Goal: Task Accomplishment & Management: Manage account settings

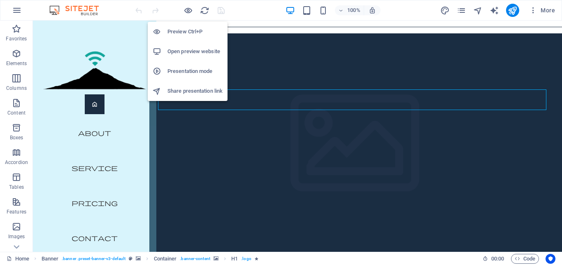
click at [193, 53] on h6 "Open preview website" at bounding box center [194, 51] width 55 height 10
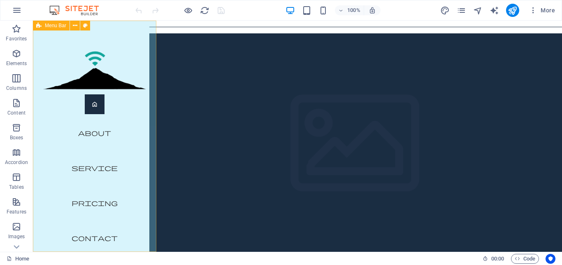
click at [48, 36] on div "Menu Home About Service Pricing Contact" at bounding box center [94, 136] width 123 height 231
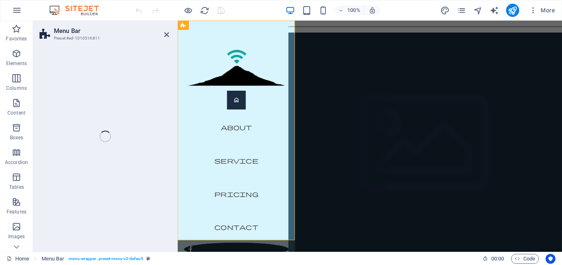
select select "vh"
select select "px"
select select "header"
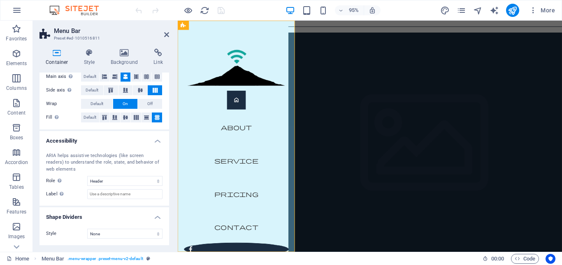
scroll to position [72, 0]
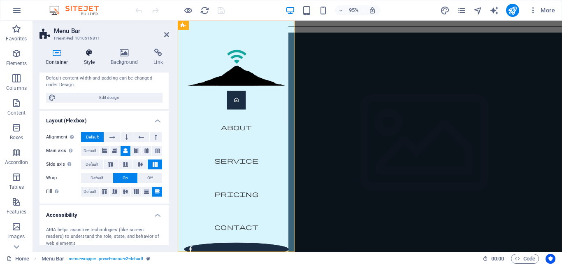
click at [84, 59] on h4 "Style" at bounding box center [91, 57] width 27 height 17
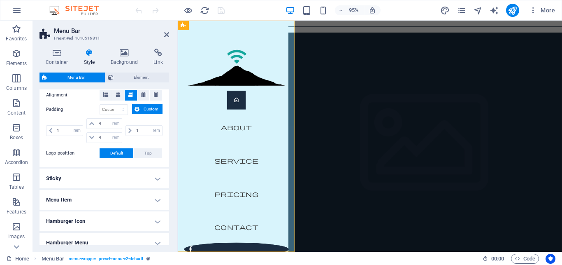
scroll to position [185, 0]
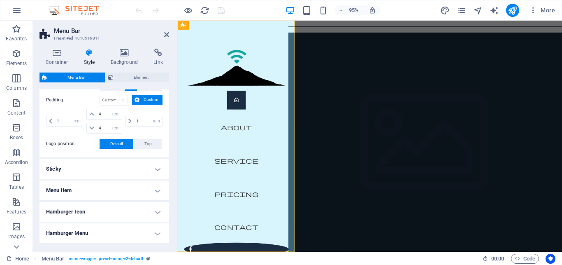
click at [79, 164] on h4 "Sticky" at bounding box center [105, 169] width 130 height 20
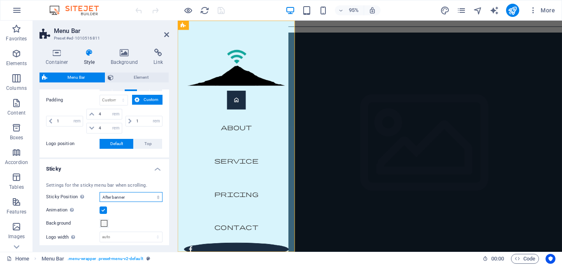
click at [100, 192] on select "Off Instant After menu After banner When scrolling up" at bounding box center [131, 197] width 63 height 10
select select "sticky_none"
click option "Off" at bounding box center [0, 0] width 0 height 0
click at [100, 192] on select "Off Instant After menu After banner When scrolling up" at bounding box center [131, 197] width 63 height 10
click at [116, 195] on select "Off Instant After menu After banner When scrolling up" at bounding box center [131, 197] width 63 height 10
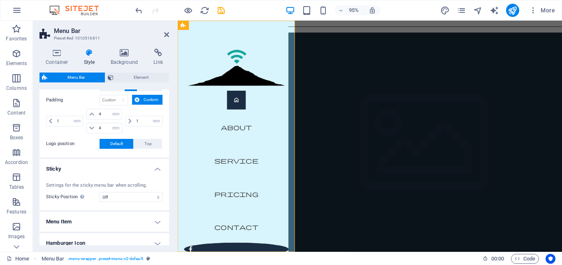
click at [223, 9] on icon "save" at bounding box center [220, 10] width 9 height 9
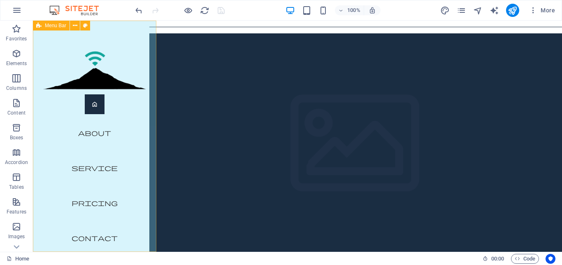
click at [37, 37] on div "Menu Home About Service Pricing Contact" at bounding box center [94, 136] width 123 height 231
select select "rem"
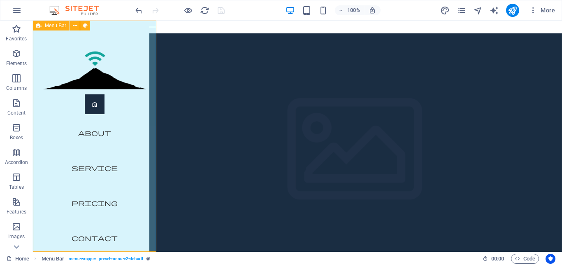
select select "rem"
select select "hover_box_bottom"
select select "px"
select select "rem"
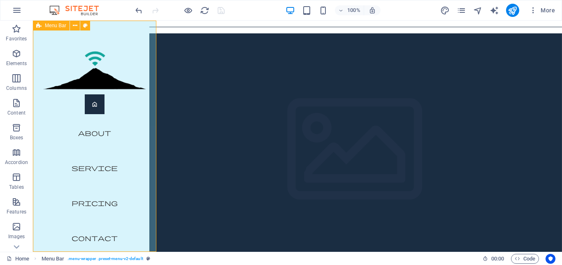
select select "rem"
select select "400"
select select "px"
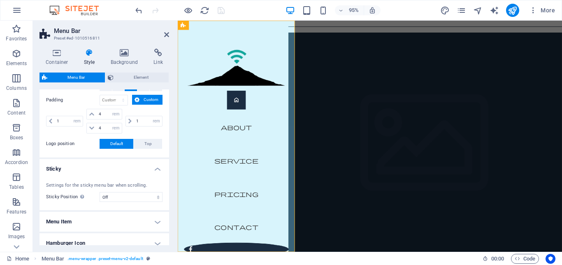
scroll to position [269, 0]
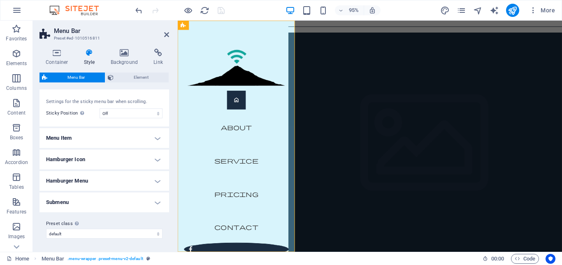
click at [107, 142] on h4 "Menu Item" at bounding box center [105, 138] width 130 height 20
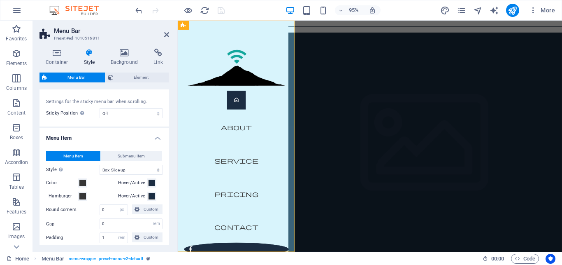
click at [107, 142] on h4 "Menu Item" at bounding box center [105, 135] width 130 height 15
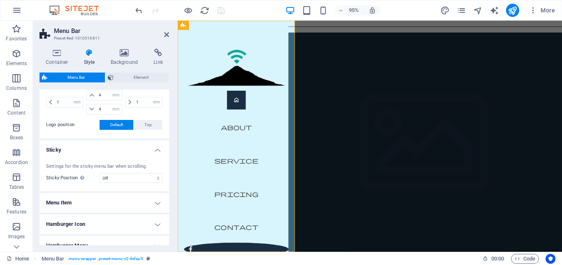
scroll to position [232, 0]
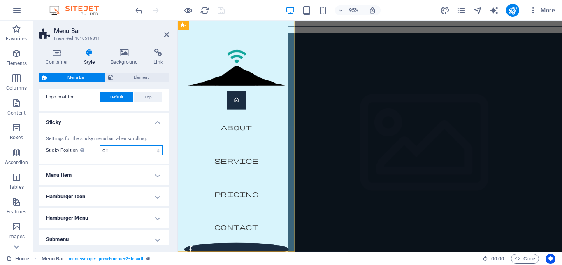
click at [100, 145] on select "Off Instant After menu After banner When scrolling up" at bounding box center [131, 150] width 63 height 10
click at [100, 123] on h4 "Sticky" at bounding box center [105, 119] width 130 height 15
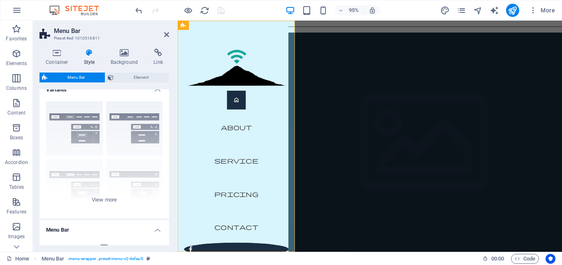
scroll to position [0, 0]
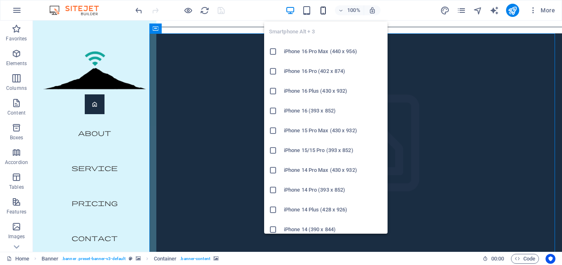
click at [319, 12] on icon "button" at bounding box center [322, 10] width 9 height 9
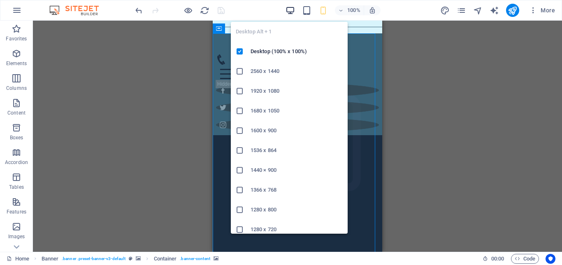
click at [289, 10] on icon "button" at bounding box center [290, 10] width 9 height 9
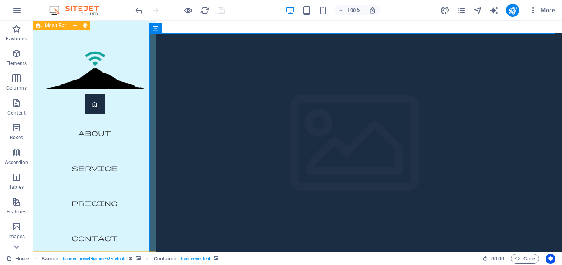
click at [116, 28] on div "Menu Home About Service Pricing Contact" at bounding box center [94, 136] width 123 height 231
select select "rem"
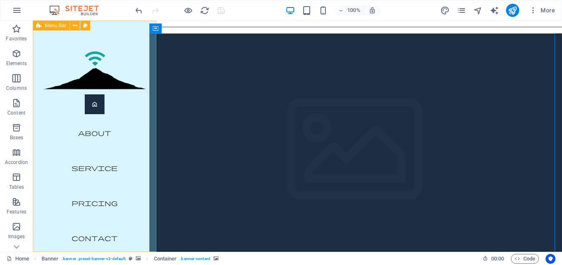
select select "rem"
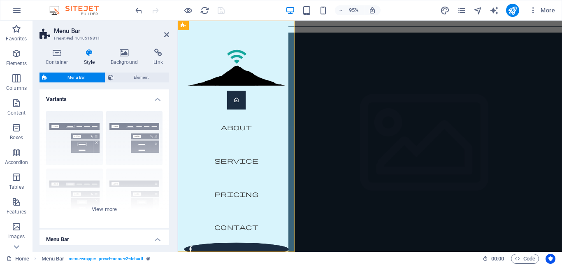
scroll to position [222, 0]
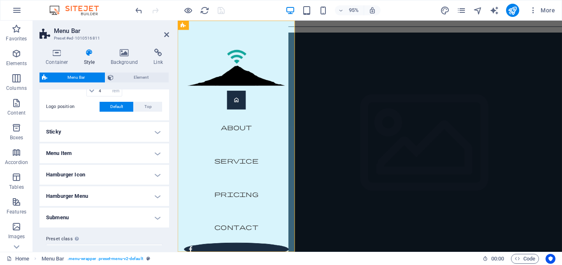
click at [103, 128] on h4 "Sticky" at bounding box center [105, 132] width 130 height 20
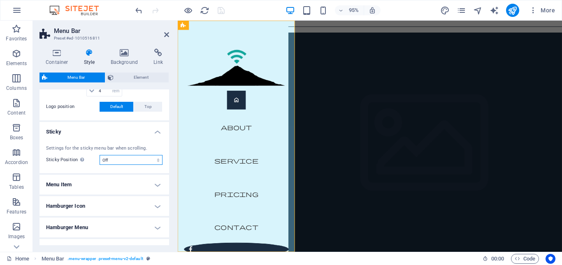
click at [100, 155] on select "Off Instant After menu After banner When scrolling up" at bounding box center [131, 160] width 63 height 10
select select "sticky_reverse"
click option "When scrolling up" at bounding box center [0, 0] width 0 height 0
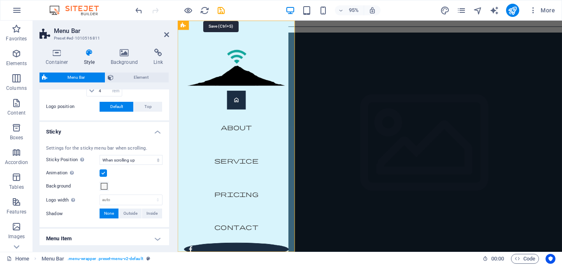
click at [219, 11] on icon "save" at bounding box center [220, 10] width 9 height 9
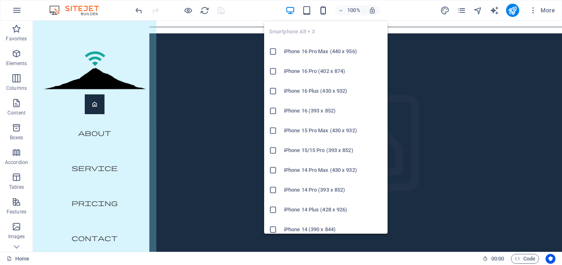
click at [324, 10] on icon "button" at bounding box center [322, 10] width 9 height 9
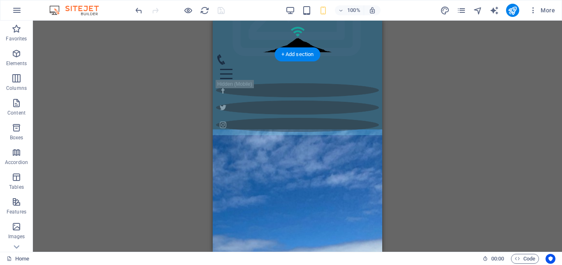
scroll to position [0, 0]
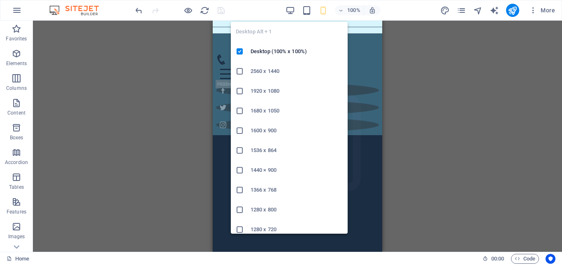
click at [288, 10] on icon "button" at bounding box center [290, 10] width 9 height 9
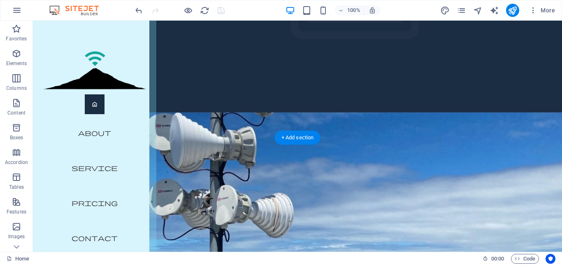
scroll to position [126, 0]
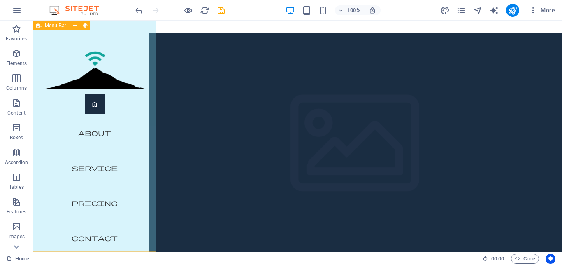
click at [113, 29] on div "Menu Home About Service Pricing Contact" at bounding box center [94, 136] width 123 height 231
select select "rem"
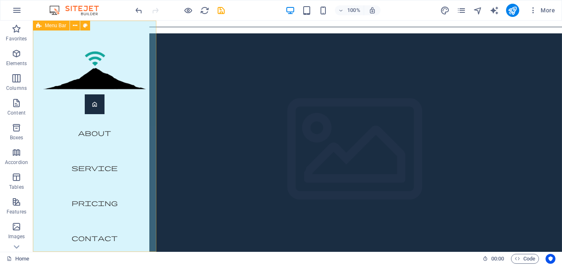
select select "rem"
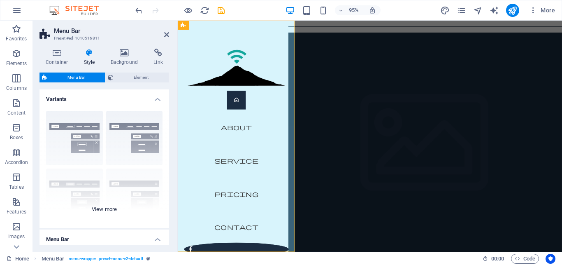
scroll to position [148, 0]
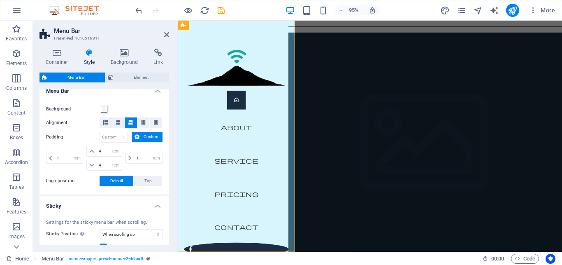
click at [90, 210] on h4 "Sticky" at bounding box center [105, 203] width 130 height 15
click at [93, 208] on h4 "Sticky" at bounding box center [105, 206] width 130 height 20
click at [103, 226] on div "Settings for the sticky menu bar when scrolling. Sticky Position Affects the sc…" at bounding box center [104, 256] width 133 height 91
click at [100, 229] on select "Off Instant After menu After banner When scrolling up" at bounding box center [131, 234] width 63 height 10
select select "sticky_none"
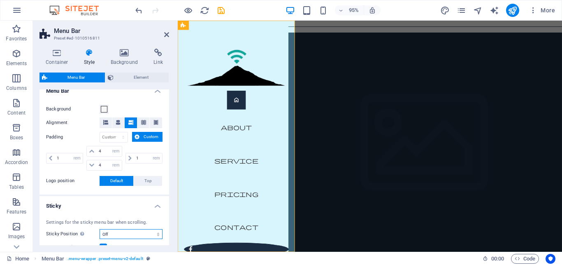
click option "Off" at bounding box center [0, 0] width 0 height 0
drag, startPoint x: 228, startPoint y: 12, endPoint x: 34, endPoint y: 3, distance: 193.6
click at [228, 12] on div "95% More" at bounding box center [346, 10] width 425 height 13
click at [166, 36] on icon at bounding box center [166, 34] width 5 height 7
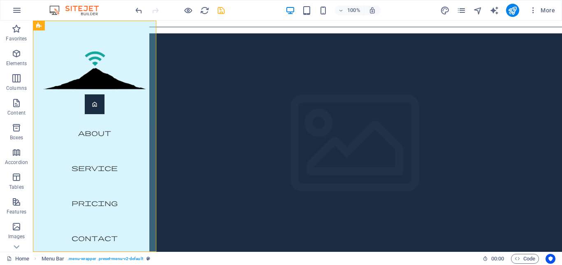
click at [216, 6] on icon "save" at bounding box center [220, 10] width 9 height 9
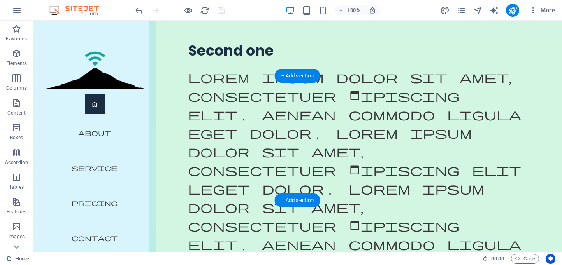
scroll to position [2953, 0]
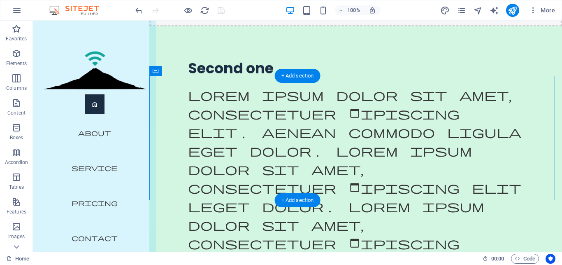
scroll to position [3603, 0]
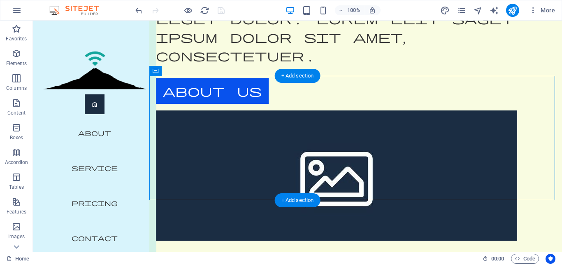
select select "px"
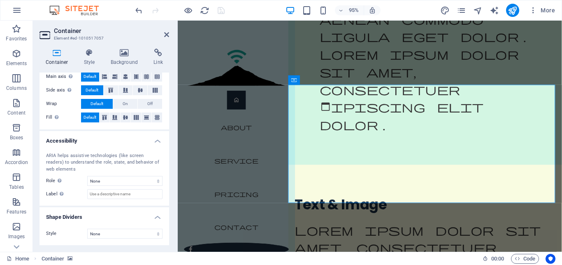
scroll to position [0, 0]
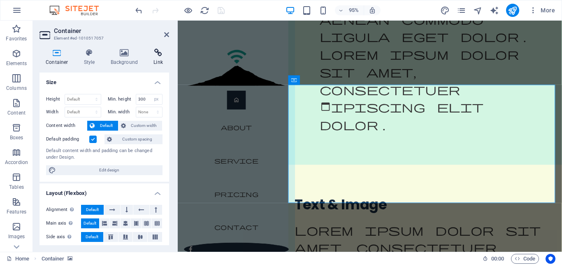
click at [160, 62] on h4 "Link" at bounding box center [158, 57] width 22 height 17
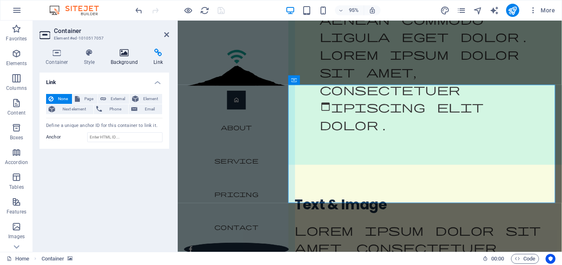
click at [124, 57] on h4 "Background" at bounding box center [126, 57] width 43 height 17
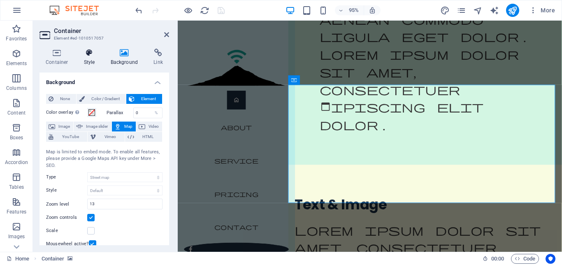
click at [85, 55] on icon at bounding box center [89, 53] width 23 height 8
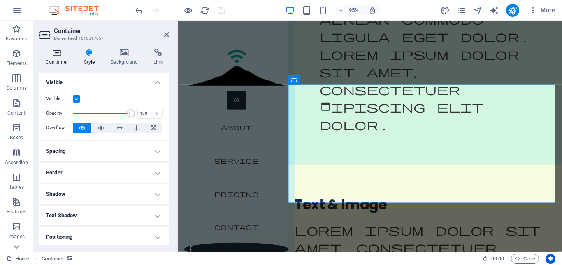
click at [47, 56] on icon at bounding box center [57, 53] width 35 height 8
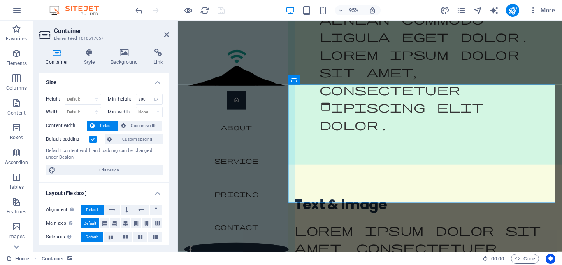
click at [170, 37] on aside "Container Element #ed-1010517057 Container Style Background Link Size Height De…" at bounding box center [105, 136] width 145 height 231
click at [163, 35] on header "Container Element #ed-1010517057" at bounding box center [105, 31] width 130 height 21
click at [166, 35] on icon at bounding box center [166, 34] width 5 height 7
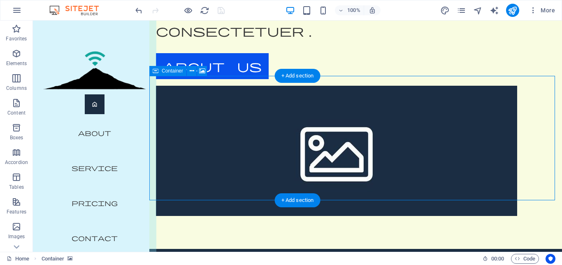
scroll to position [2953, 0]
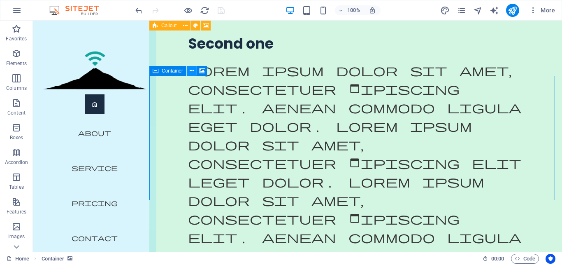
click at [193, 71] on icon at bounding box center [192, 71] width 5 height 9
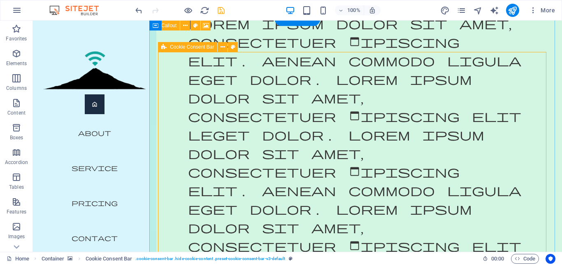
scroll to position [2995, 0]
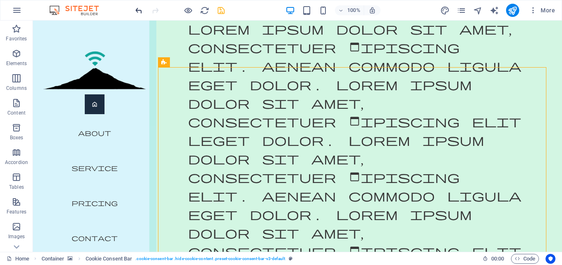
click at [136, 9] on icon "undo" at bounding box center [138, 10] width 9 height 9
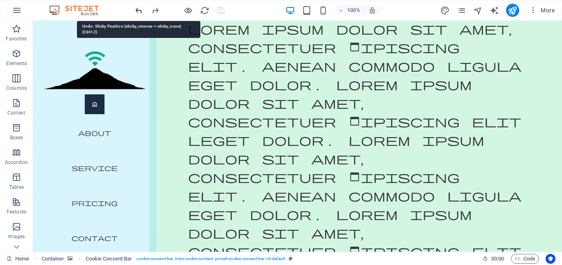
scroll to position [2953, 0]
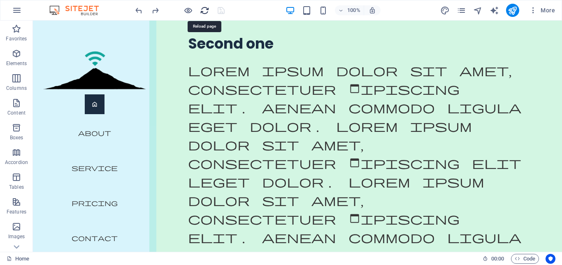
click at [207, 8] on icon "reload" at bounding box center [204, 10] width 9 height 9
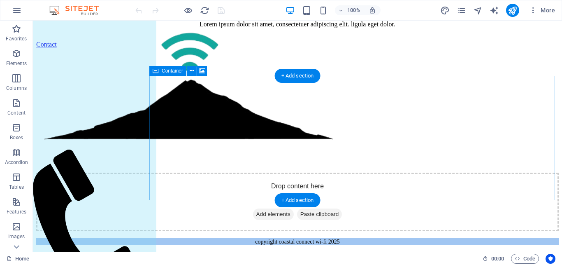
click at [298, 172] on div "Drop content here or Add elements Paste clipboard" at bounding box center [297, 201] width 523 height 58
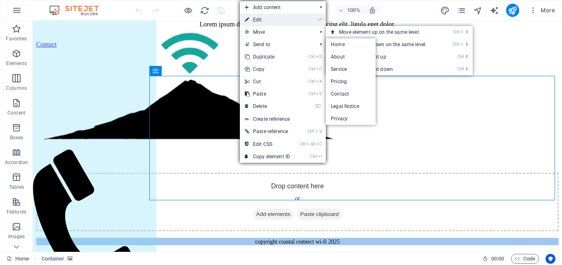
click at [264, 17] on link "⏎ Edit" at bounding box center [267, 20] width 55 height 12
select select "px"
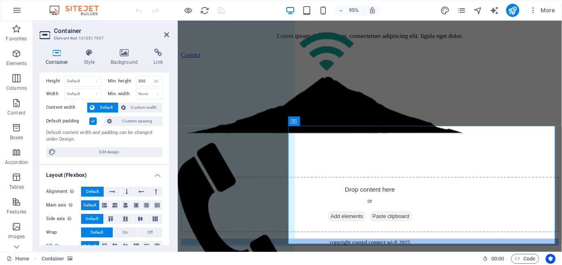
scroll to position [0, 0]
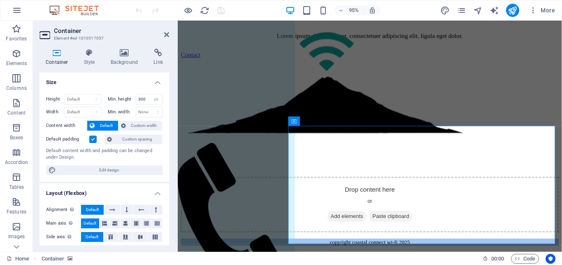
click at [433, 155] on div at bounding box center [380, 134] width 398 height 148
click at [91, 56] on icon at bounding box center [89, 53] width 23 height 8
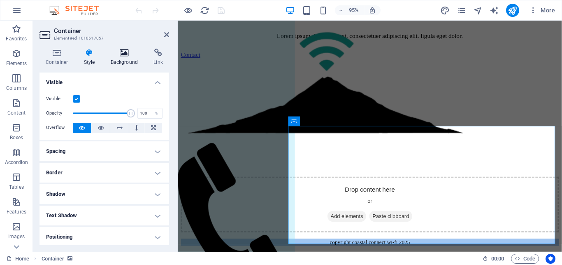
click at [127, 59] on h4 "Background" at bounding box center [126, 57] width 43 height 17
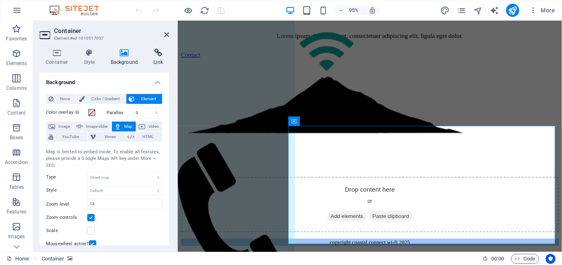
click at [156, 57] on h4 "Link" at bounding box center [158, 57] width 22 height 17
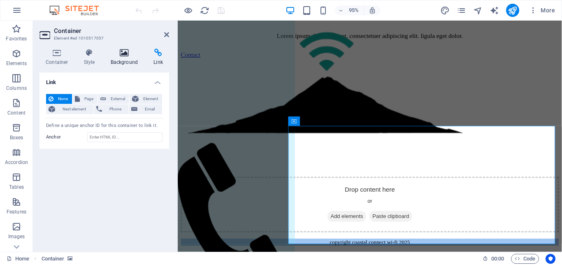
click at [111, 61] on h4 "Background" at bounding box center [126, 57] width 43 height 17
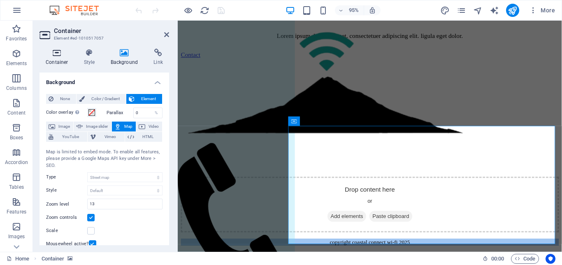
click at [60, 53] on icon at bounding box center [57, 53] width 35 height 8
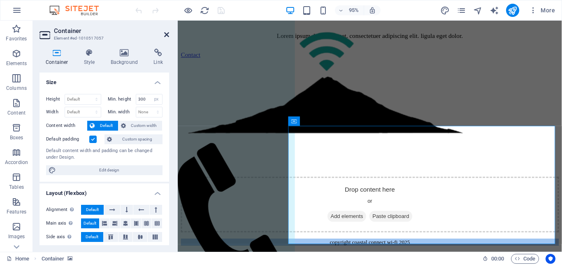
click at [165, 35] on icon at bounding box center [166, 34] width 5 height 7
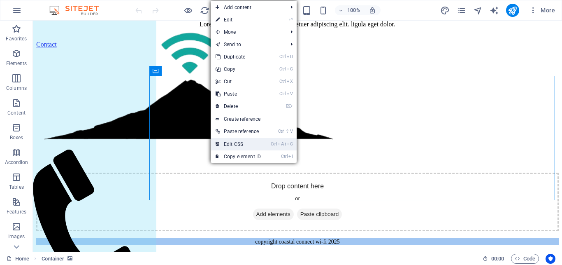
click at [238, 145] on link "Ctrl Alt C Edit CSS" at bounding box center [238, 144] width 55 height 12
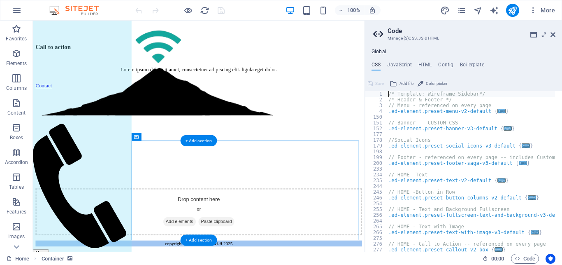
scroll to position [3566, 0]
click at [555, 35] on icon at bounding box center [553, 34] width 5 height 7
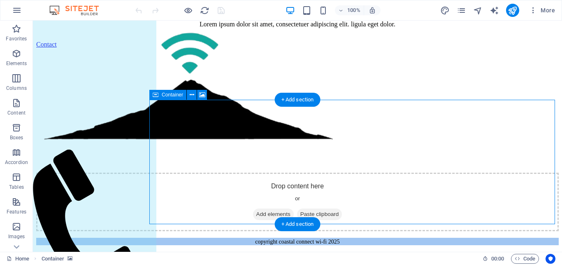
scroll to position [2938, 0]
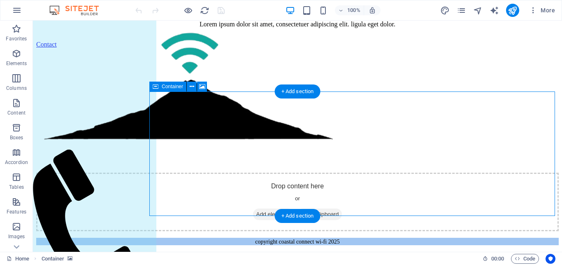
click at [223, 172] on div "Drop content here or Add elements Paste clipboard" at bounding box center [297, 201] width 523 height 58
select select "px"
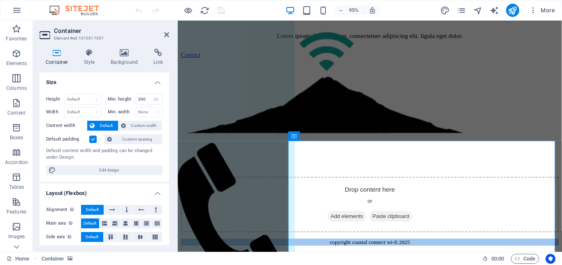
scroll to position [37, 0]
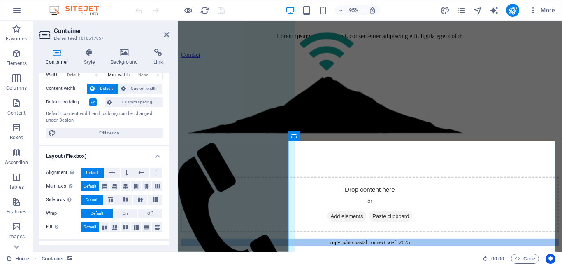
click at [105, 127] on div "Height Default px rem % vh vw Min. height 300 None px rem % vh vw Width Default…" at bounding box center [105, 97] width 130 height 94
click at [106, 132] on span "Edit design" at bounding box center [109, 133] width 102 height 10
select select "px"
select select "300"
select select "px"
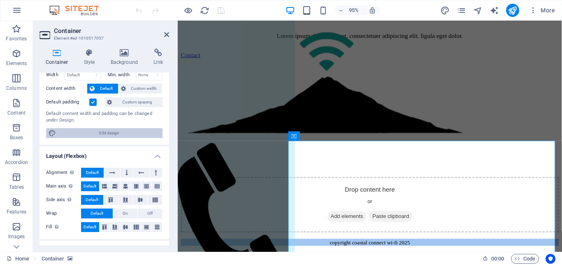
select select "rem"
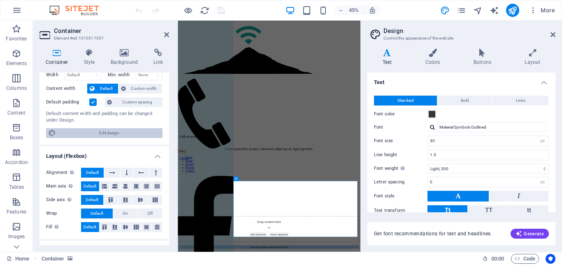
scroll to position [3603, 0]
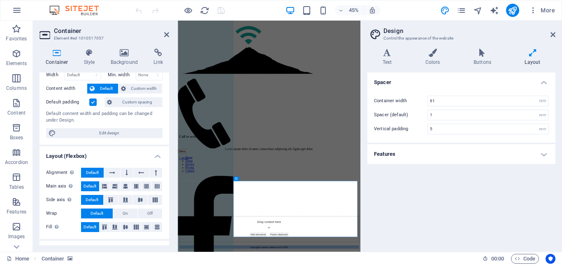
click at [556, 36] on aside "Design Control the appearance of the website Variants Text Colors Buttons Layou…" at bounding box center [461, 136] width 202 height 231
drag, startPoint x: 555, startPoint y: 35, endPoint x: 150, endPoint y: 144, distance: 419.1
click at [555, 35] on icon at bounding box center [553, 34] width 5 height 7
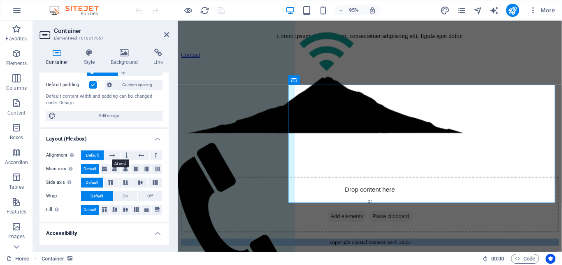
scroll to position [0, 0]
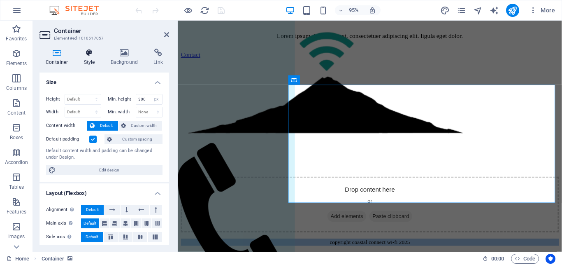
click at [91, 55] on icon at bounding box center [89, 53] width 23 height 8
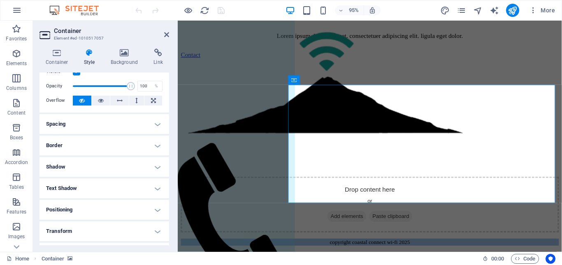
scroll to position [37, 0]
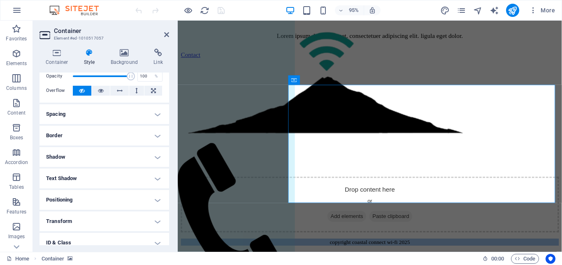
click at [112, 114] on h4 "Spacing" at bounding box center [105, 114] width 130 height 20
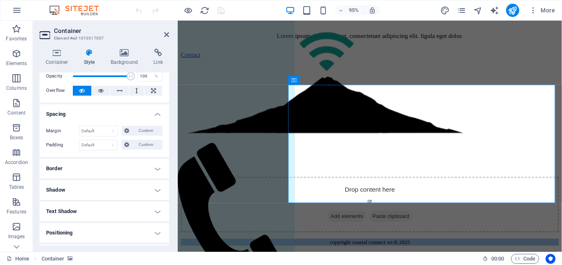
click at [112, 114] on h4 "Spacing" at bounding box center [105, 111] width 130 height 15
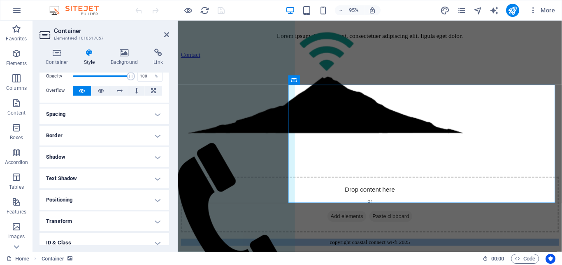
click at [114, 127] on h4 "Border" at bounding box center [105, 136] width 130 height 20
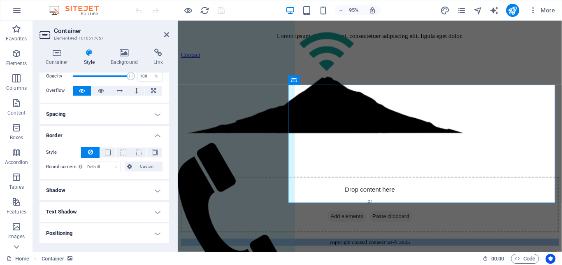
click at [114, 132] on h4 "Border" at bounding box center [105, 133] width 130 height 15
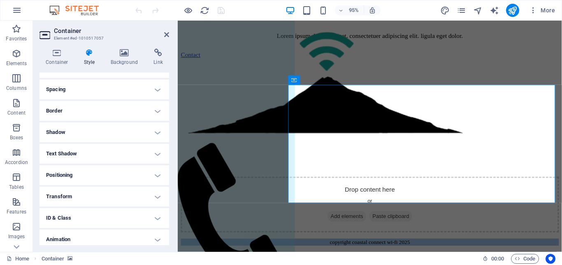
scroll to position [74, 0]
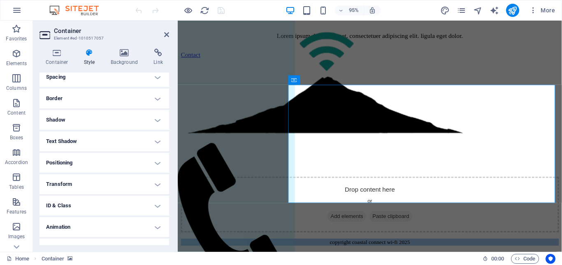
click at [113, 121] on h4 "Shadow" at bounding box center [105, 120] width 130 height 20
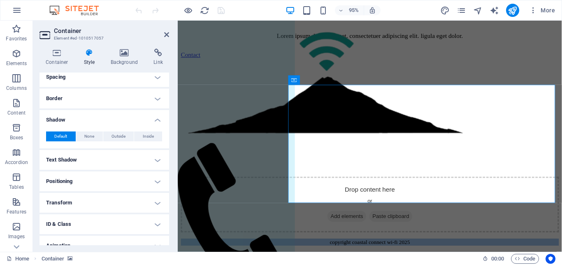
click at [113, 121] on h4 "Shadow" at bounding box center [105, 117] width 130 height 15
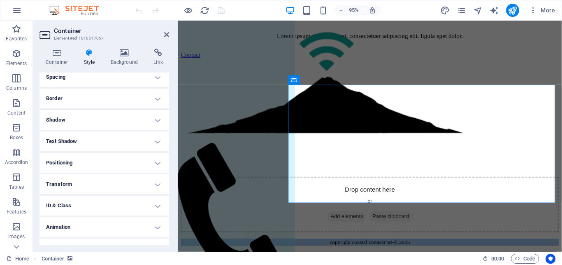
click at [113, 136] on h4 "Text Shadow" at bounding box center [105, 141] width 130 height 20
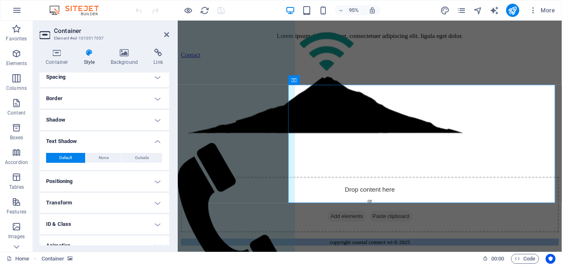
click at [113, 136] on h4 "Text Shadow" at bounding box center [105, 138] width 130 height 15
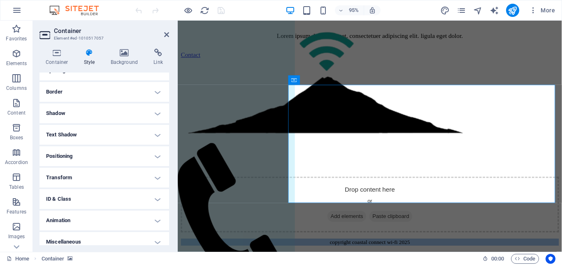
scroll to position [87, 0]
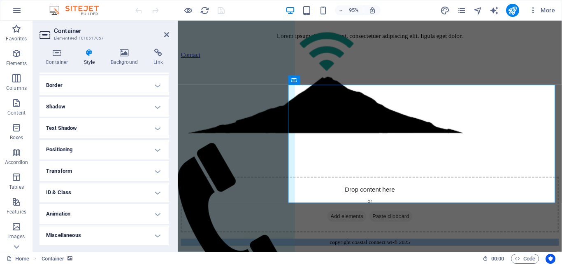
drag, startPoint x: 113, startPoint y: 139, endPoint x: 113, endPoint y: 144, distance: 4.9
click at [113, 139] on ul "Layout How this element expands within the layout (Flexbox). Size Default auto …" at bounding box center [105, 115] width 130 height 260
click at [113, 144] on h4 "Positioning" at bounding box center [105, 149] width 130 height 20
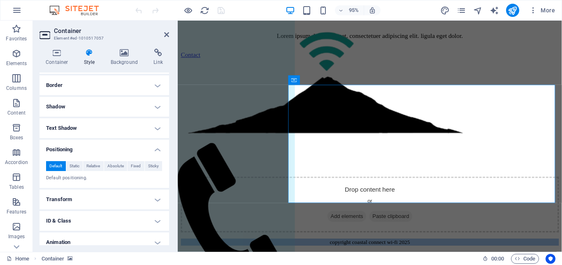
click at [113, 144] on h4 "Positioning" at bounding box center [105, 146] width 130 height 15
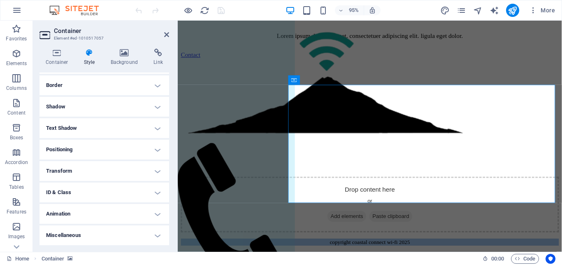
click at [120, 169] on h4 "Transform" at bounding box center [105, 171] width 130 height 20
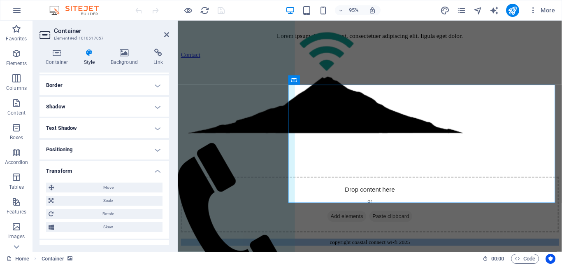
click at [120, 169] on h4 "Transform" at bounding box center [105, 168] width 130 height 15
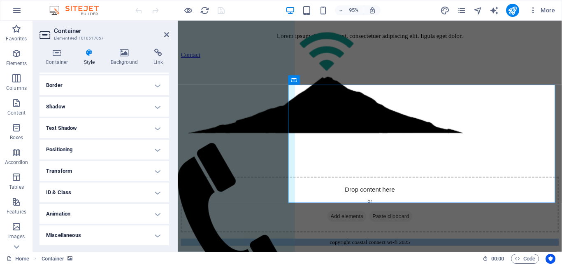
click at [119, 192] on h4 "ID & Class" at bounding box center [105, 192] width 130 height 20
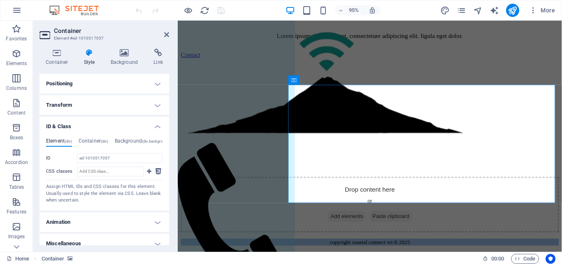
scroll to position [161, 0]
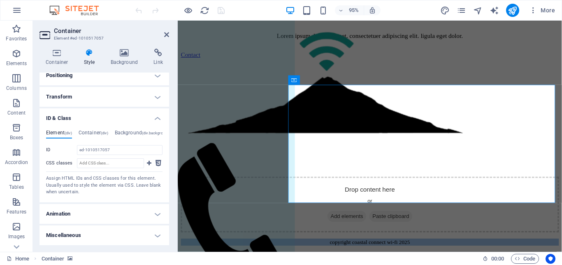
click at [94, 127] on div "Element (div) Container (div) Background (div.background) ID ed-1010517057 CSS …" at bounding box center [105, 162] width 130 height 79
click at [94, 128] on div "Element (div) Container (div) Background (div.background) ID ed-1010517057 CSS …" at bounding box center [105, 162] width 130 height 79
click at [94, 131] on h4 "Container (div)" at bounding box center [94, 134] width 30 height 9
click at [118, 131] on h4 "Background (div.background)" at bounding box center [143, 134] width 56 height 9
click at [62, 131] on h4 "Element (div)" at bounding box center [59, 134] width 26 height 9
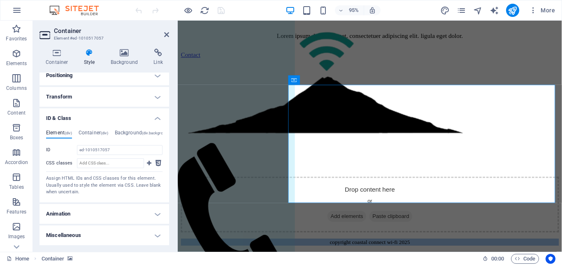
click at [104, 204] on h4 "Animation" at bounding box center [105, 214] width 130 height 20
click at [105, 209] on h4 "Animation" at bounding box center [105, 211] width 130 height 15
click at [102, 116] on h4 "ID & Class" at bounding box center [105, 115] width 130 height 15
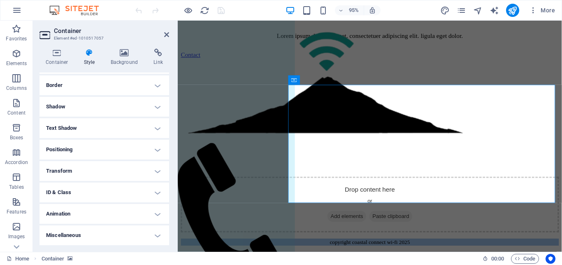
click at [101, 230] on h4 "Miscellaneous" at bounding box center [105, 235] width 130 height 20
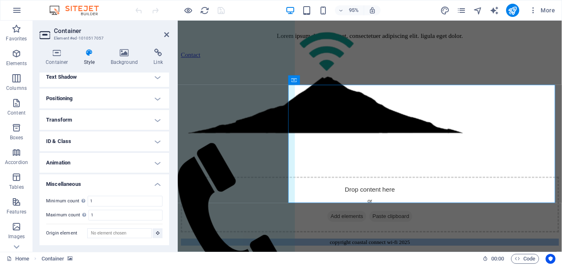
click at [104, 182] on h4 "Miscellaneous" at bounding box center [105, 181] width 130 height 15
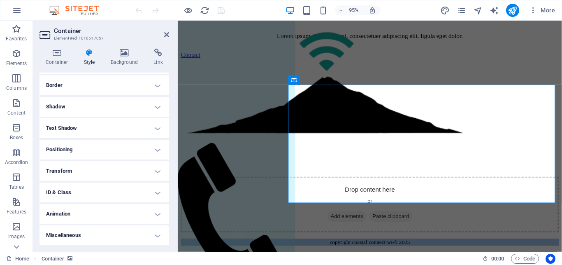
scroll to position [0, 0]
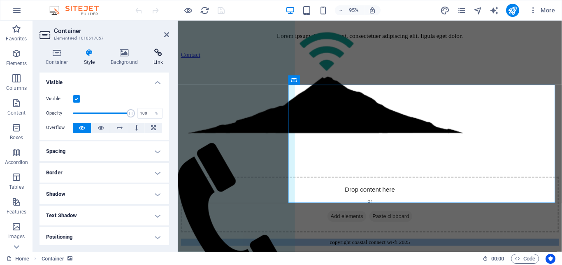
click at [160, 51] on icon at bounding box center [158, 53] width 22 height 8
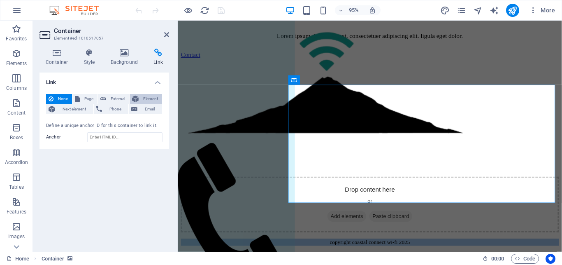
click at [153, 98] on span "Element" at bounding box center [150, 99] width 19 height 10
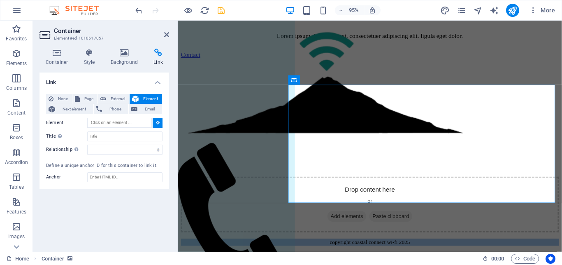
click at [154, 123] on button at bounding box center [158, 123] width 10 height 10
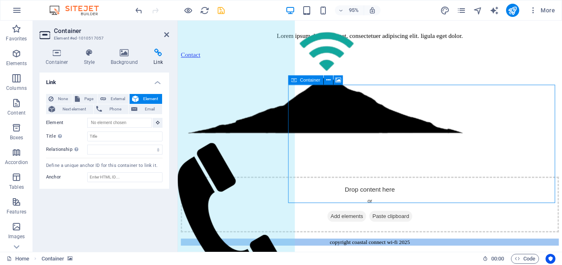
click at [361, 185] on div "Drop content here or Add elements Paste clipboard" at bounding box center [380, 214] width 398 height 58
click at [147, 121] on input "Element" at bounding box center [119, 123] width 65 height 10
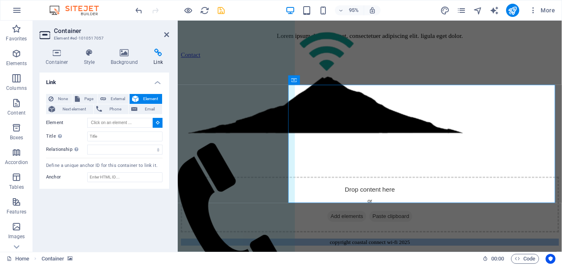
click at [330, 112] on div at bounding box center [380, 134] width 398 height 148
type input "#ed-1010517057"
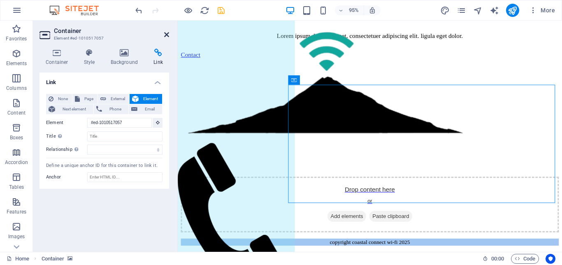
click at [165, 33] on icon at bounding box center [166, 34] width 5 height 7
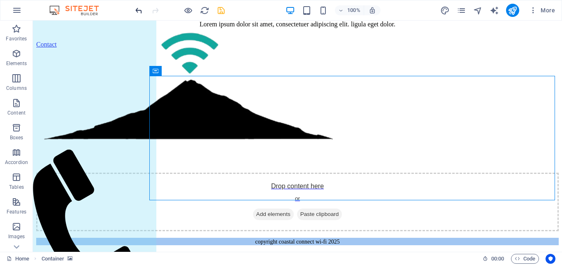
click at [140, 10] on icon "undo" at bounding box center [138, 10] width 9 height 9
click at [107, 23] on div "Menu Home About Service Pricing Contact" at bounding box center [94, 136] width 123 height 231
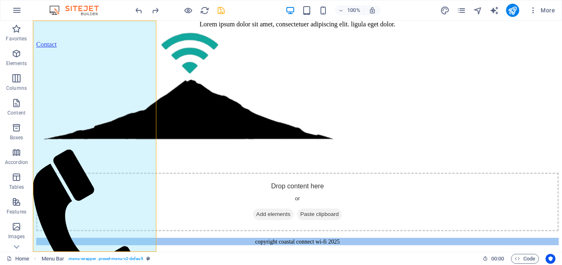
click at [107, 23] on div "Menu Home About Service Pricing Contact" at bounding box center [94, 136] width 123 height 231
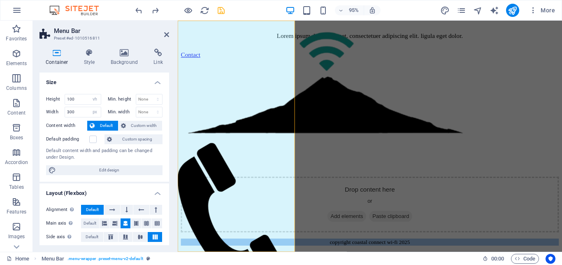
scroll to position [3560, 0]
click at [151, 59] on h4 "Link" at bounding box center [158, 57] width 22 height 17
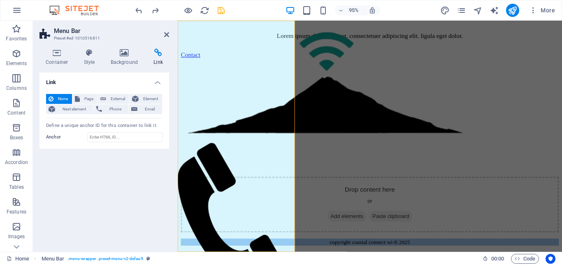
click at [155, 62] on h4 "Link" at bounding box center [158, 57] width 22 height 17
click at [165, 32] on icon at bounding box center [166, 34] width 5 height 7
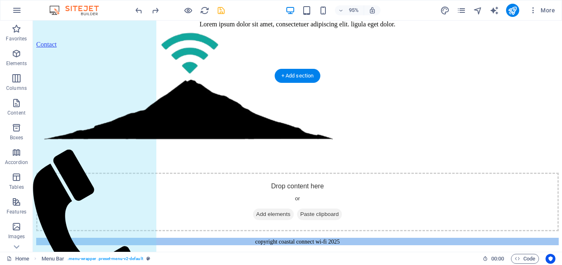
scroll to position [2953, 0]
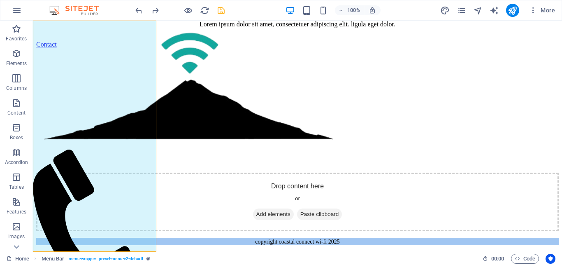
click at [214, 8] on div at bounding box center [180, 10] width 92 height 13
click at [219, 10] on icon "save" at bounding box center [220, 10] width 9 height 9
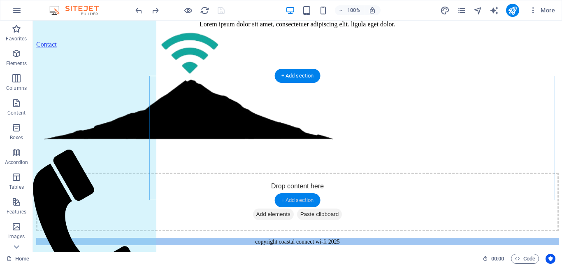
click at [297, 203] on div "+ Add section" at bounding box center [298, 200] width 46 height 14
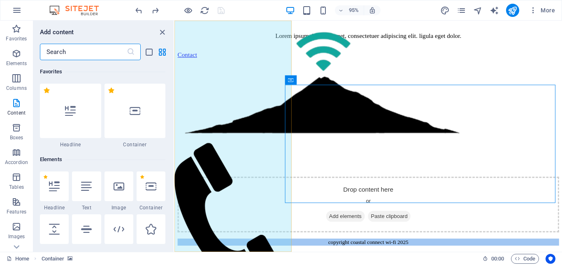
scroll to position [1440, 0]
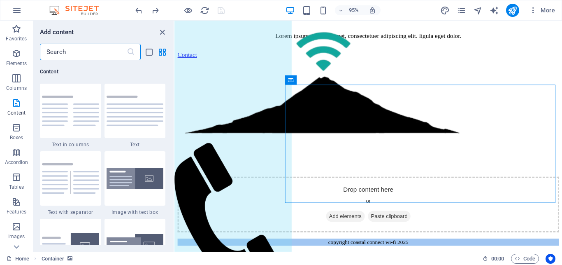
click at [74, 50] on input "text" at bounding box center [83, 52] width 87 height 16
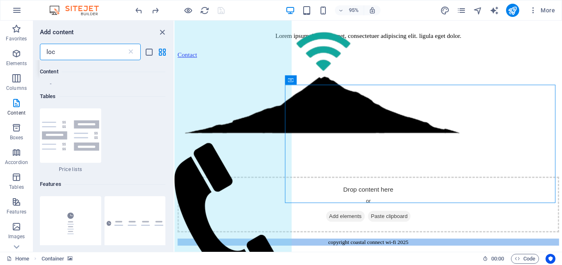
scroll to position [0, 0]
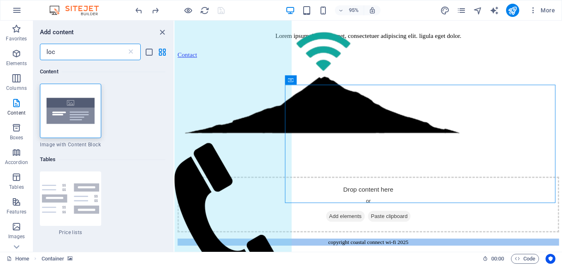
type input "loca"
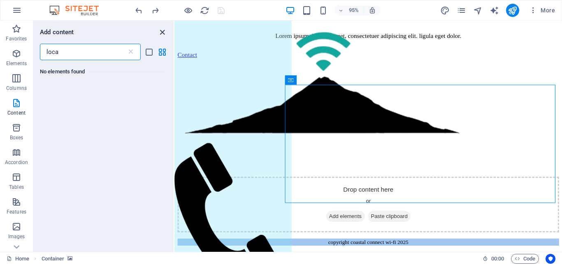
click at [162, 31] on icon "close panel" at bounding box center [162, 32] width 9 height 9
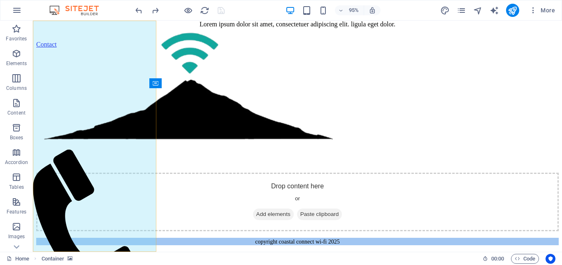
scroll to position [2941, 0]
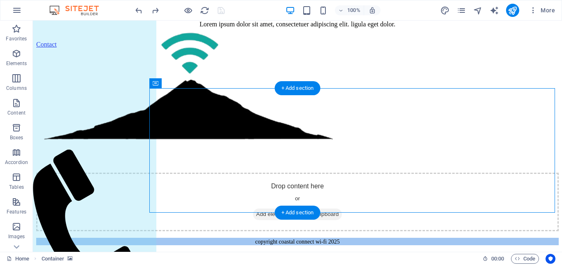
click at [330, 98] on div at bounding box center [297, 122] width 523 height 148
click at [306, 101] on div at bounding box center [297, 122] width 523 height 148
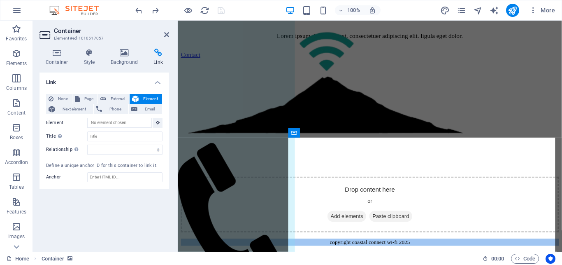
scroll to position [3548, 0]
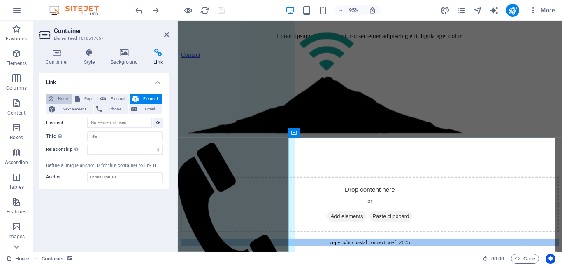
click at [63, 96] on span "None" at bounding box center [63, 99] width 14 height 10
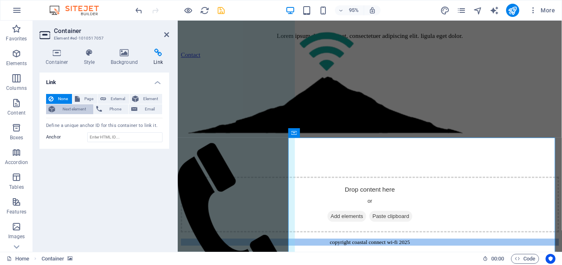
click at [70, 111] on span "Next element" at bounding box center [74, 109] width 33 height 10
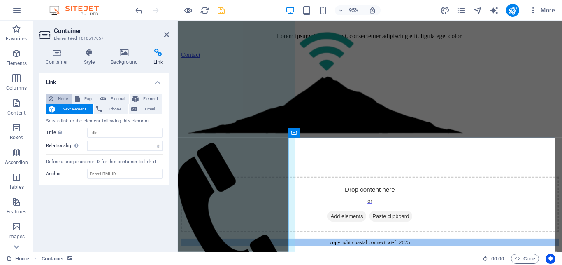
click at [58, 97] on span "None" at bounding box center [63, 99] width 14 height 10
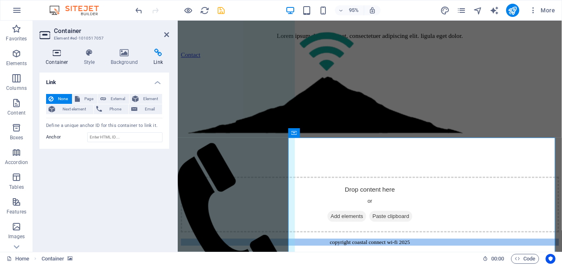
click at [56, 51] on icon at bounding box center [57, 53] width 35 height 8
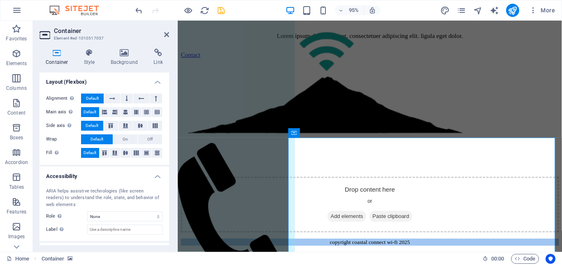
scroll to position [0, 0]
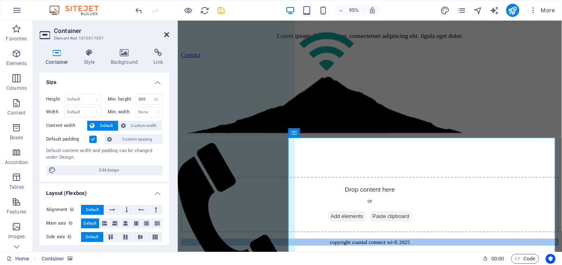
drag, startPoint x: 165, startPoint y: 34, endPoint x: 146, endPoint y: 7, distance: 33.9
click at [165, 34] on icon at bounding box center [166, 34] width 5 height 7
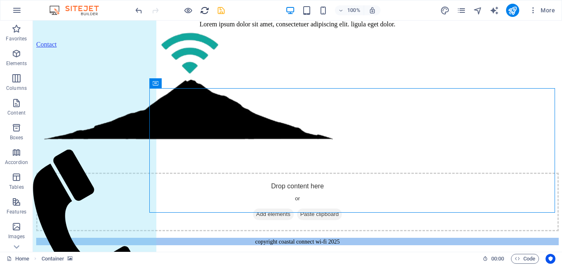
scroll to position [2941, 0]
click at [220, 10] on icon "save" at bounding box center [220, 10] width 9 height 9
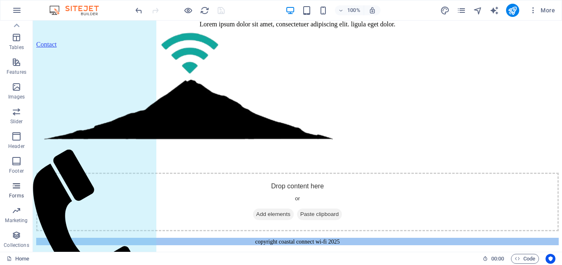
scroll to position [0, 0]
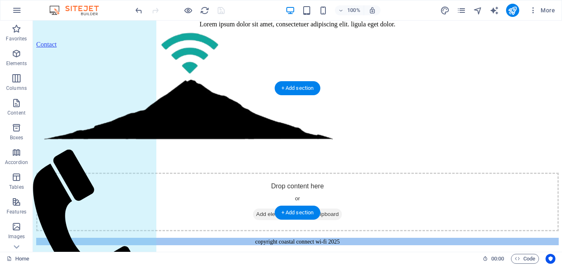
click at [314, 111] on div at bounding box center [297, 122] width 523 height 148
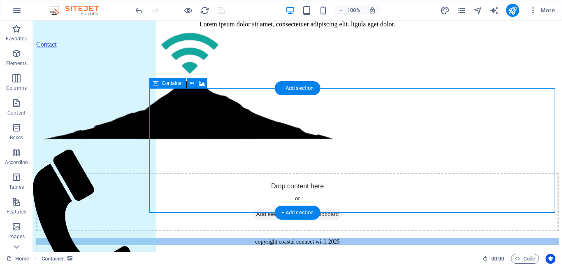
click at [314, 172] on div "Drop content here or Add elements Paste clipboard" at bounding box center [297, 201] width 523 height 58
click at [316, 102] on div at bounding box center [297, 122] width 523 height 148
click at [326, 105] on div at bounding box center [297, 122] width 523 height 148
select select "px"
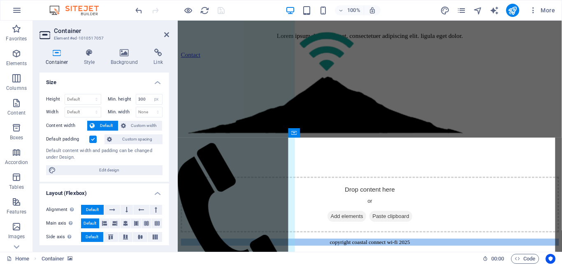
scroll to position [3548, 0]
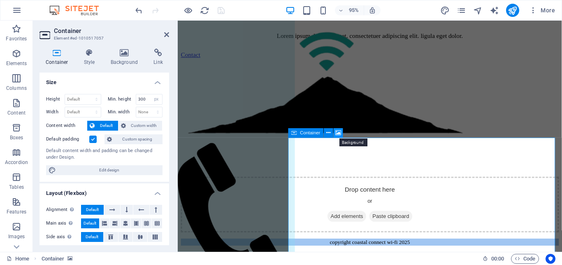
click at [339, 133] on icon at bounding box center [339, 133] width 6 height 8
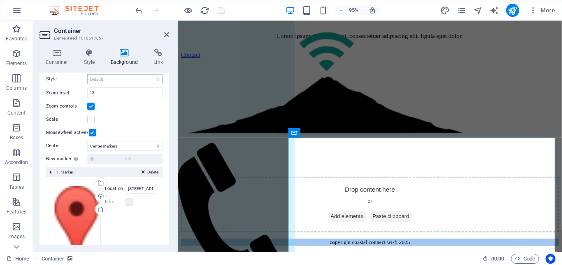
scroll to position [140, 0]
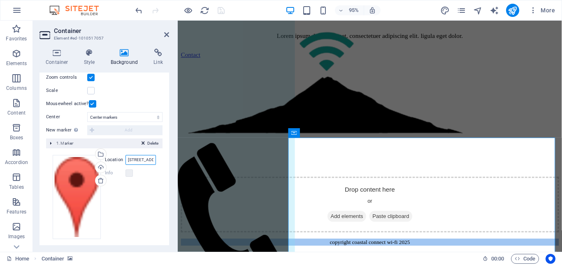
click at [130, 160] on input "[STREET_ADDRESS][US_STATE]" at bounding box center [141, 160] width 30 height 10
type input "[PERSON_NAME]"
click at [166, 34] on icon at bounding box center [166, 34] width 5 height 7
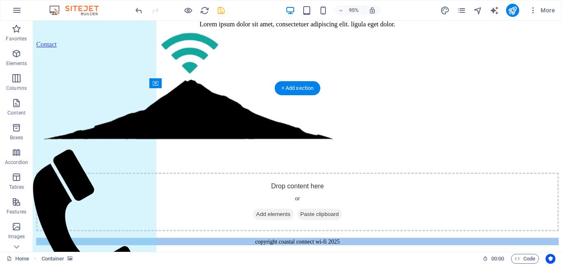
scroll to position [2941, 0]
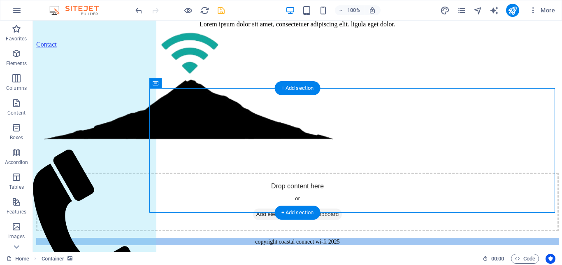
click at [329, 105] on div at bounding box center [297, 122] width 523 height 148
select select "1"
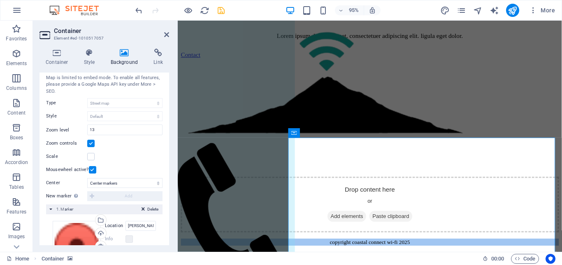
scroll to position [111, 0]
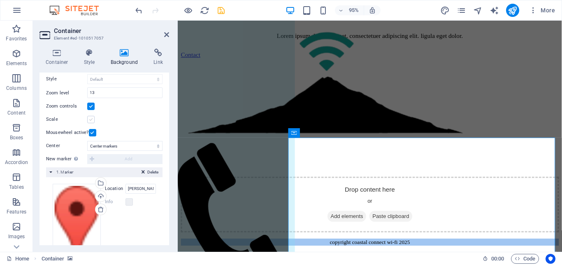
click at [90, 117] on label at bounding box center [90, 119] width 7 height 7
click at [0, 0] on input "Scale" at bounding box center [0, 0] width 0 height 0
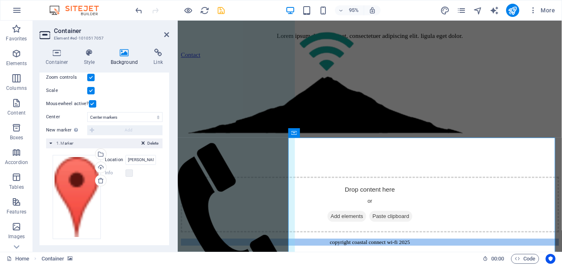
click at [312, 209] on div at bounding box center [380, 134] width 398 height 148
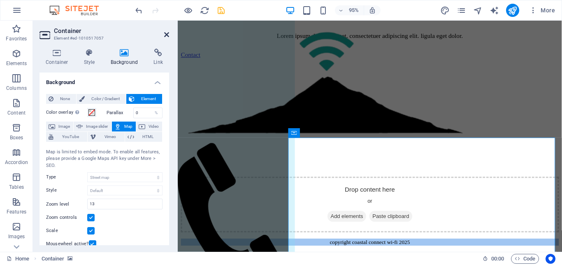
click at [169, 32] on icon at bounding box center [166, 34] width 5 height 7
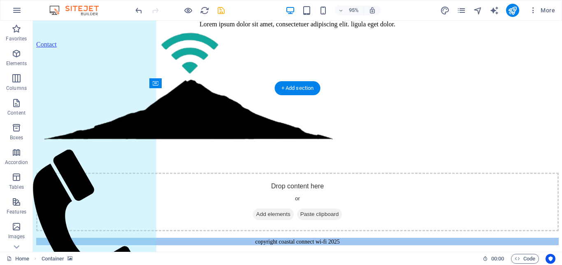
scroll to position [2941, 0]
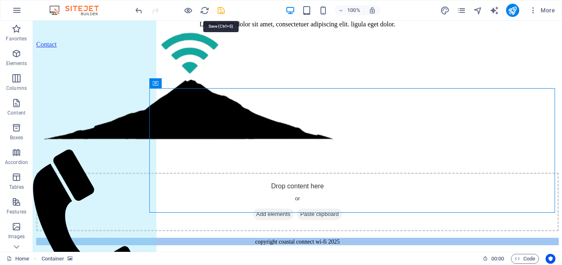
click at [218, 10] on icon "save" at bounding box center [220, 10] width 9 height 9
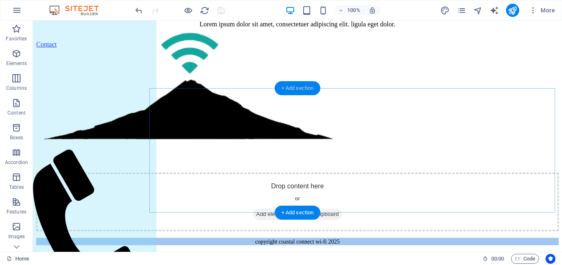
click at [312, 93] on div "+ Add section" at bounding box center [298, 88] width 46 height 14
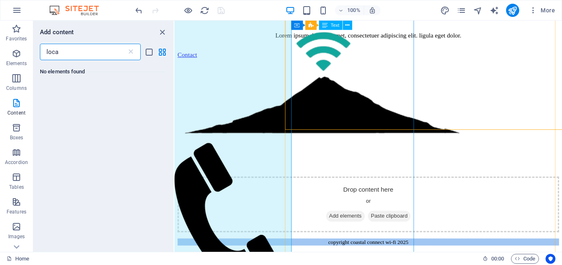
scroll to position [3325, 0]
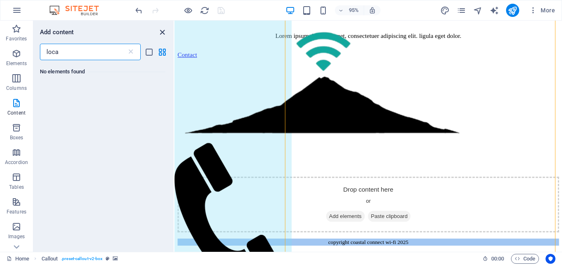
drag, startPoint x: 158, startPoint y: 31, endPoint x: 126, endPoint y: 11, distance: 38.3
click at [158, 31] on icon "close panel" at bounding box center [162, 32] width 9 height 9
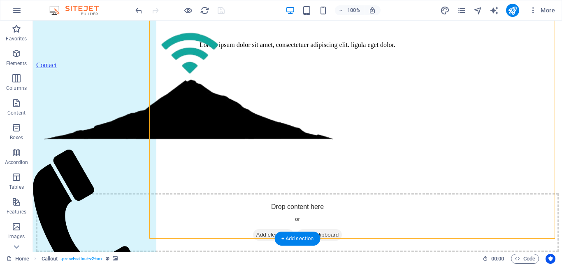
scroll to position [2953, 0]
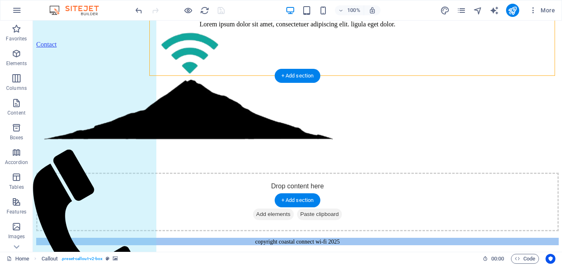
click at [358, 97] on div at bounding box center [297, 122] width 523 height 148
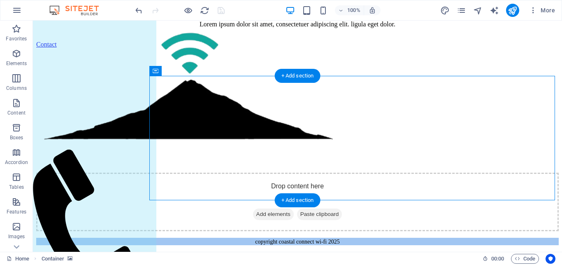
click at [358, 97] on div at bounding box center [297, 122] width 523 height 148
select select "1"
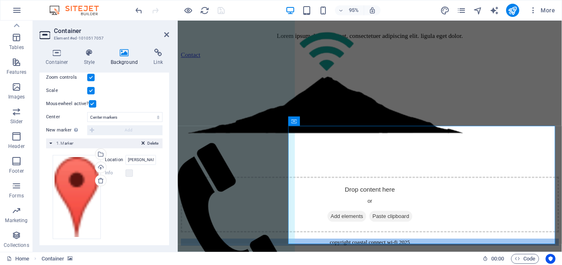
scroll to position [0, 0]
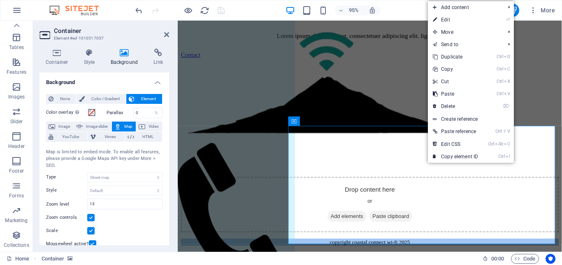
click at [440, 146] on div at bounding box center [380, 134] width 398 height 148
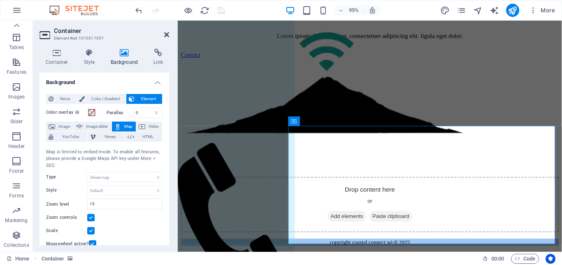
click at [169, 33] on aside "Container Element #ed-1010517057 Container Style Background Link Size Height De…" at bounding box center [105, 136] width 145 height 231
click at [165, 32] on icon at bounding box center [166, 34] width 5 height 7
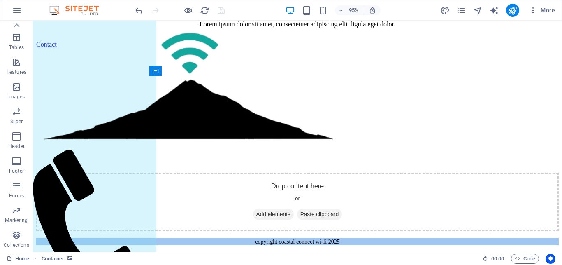
scroll to position [2953, 0]
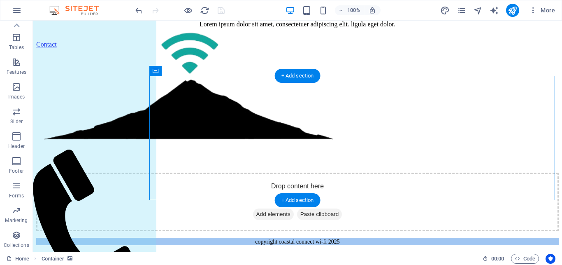
click at [270, 91] on div at bounding box center [297, 122] width 523 height 148
select select "1"
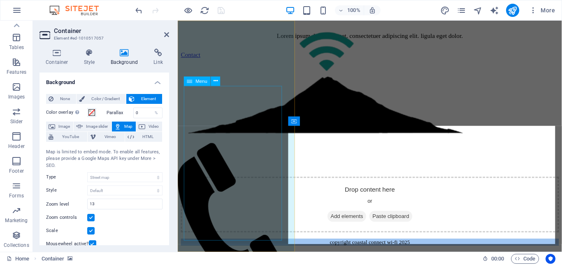
scroll to position [3560, 0]
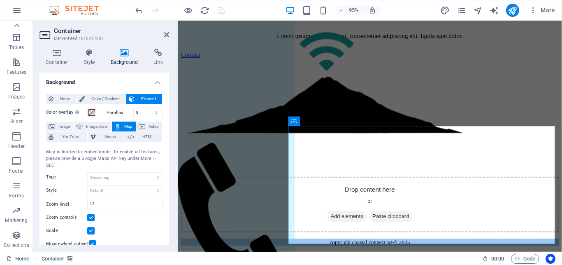
click at [354, 158] on div at bounding box center [380, 134] width 398 height 148
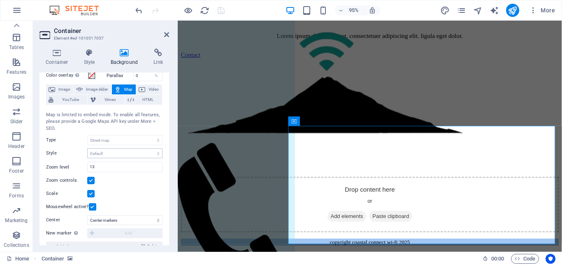
scroll to position [0, 0]
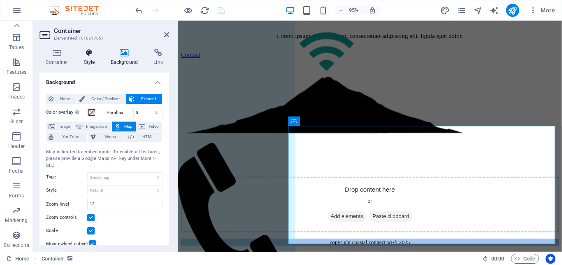
click at [94, 57] on h4 "Style" at bounding box center [91, 57] width 27 height 17
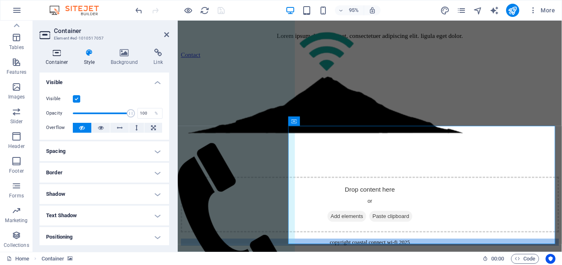
drag, startPoint x: 56, startPoint y: 44, endPoint x: 63, endPoint y: 54, distance: 12.2
click at [56, 44] on div "Container Style Background Link Size Height Default px rem % vh vw Min. height …" at bounding box center [104, 146] width 143 height 209
click at [63, 55] on icon at bounding box center [57, 53] width 35 height 8
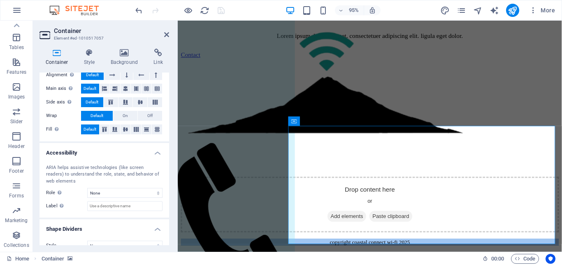
scroll to position [146, 0]
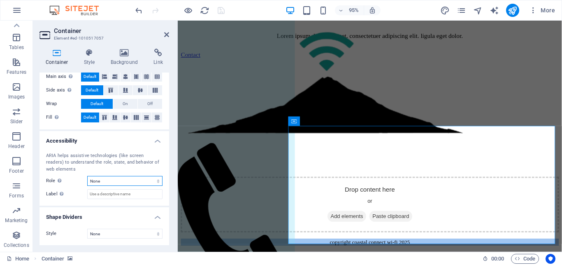
click at [87, 176] on select "None Alert Article Banner Comment Complementary Dialog Footer Header Marquee Pr…" at bounding box center [124, 181] width 75 height 10
click at [66, 170] on div "ARIA helps assistive technologies (like screen readers) to understand the role,…" at bounding box center [104, 162] width 116 height 21
click at [164, 33] on h2 "Container" at bounding box center [111, 30] width 115 height 7
click at [163, 36] on header "Container Element #ed-1010517057" at bounding box center [105, 31] width 130 height 21
click at [169, 31] on icon at bounding box center [166, 34] width 5 height 7
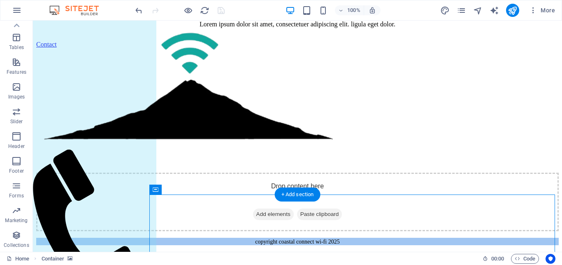
scroll to position [2953, 0]
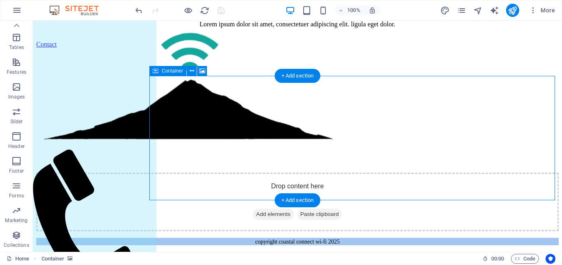
click at [277, 172] on div "Drop content here or Add elements Paste clipboard" at bounding box center [297, 201] width 523 height 58
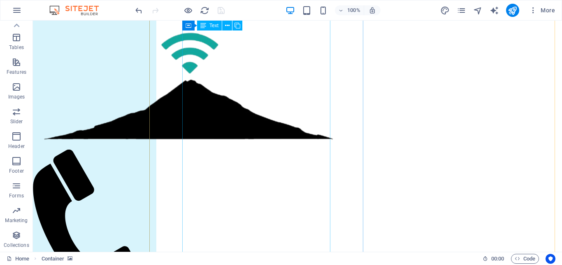
scroll to position [1301, 0]
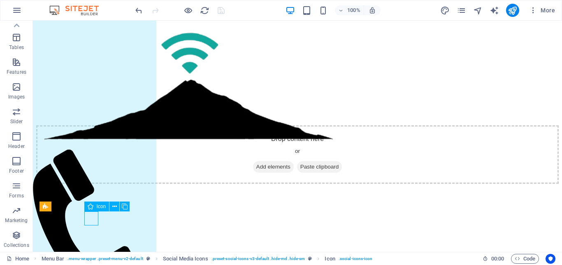
select select "xMidYMid"
select select "px"
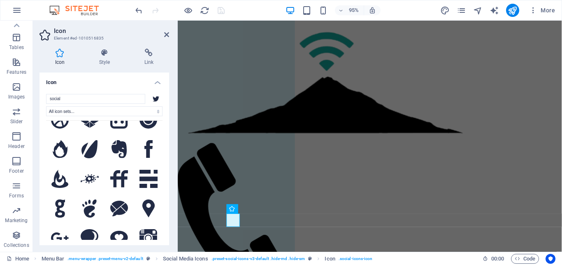
scroll to position [0, 0]
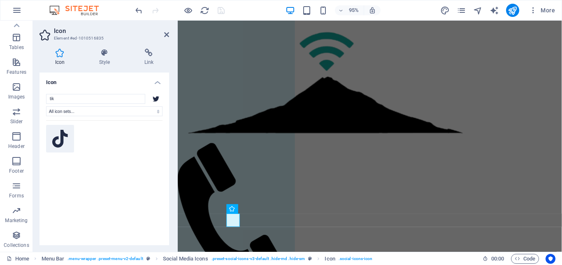
type input "tik"
click at [60, 131] on icon at bounding box center [60, 139] width 16 height 18
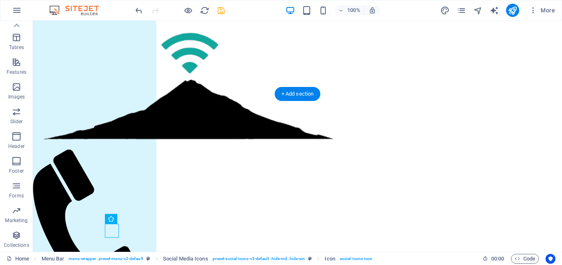
scroll to position [1301, 0]
click at [250, 184] on figure at bounding box center [297, 184] width 523 height 0
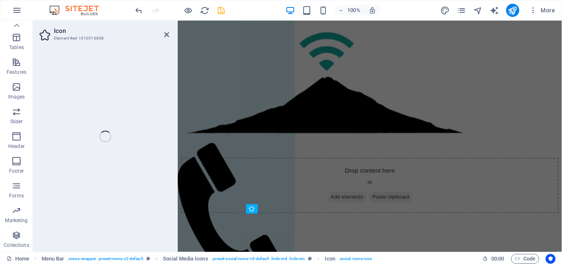
scroll to position [1575, 0]
select select "xMidYMid"
select select "px"
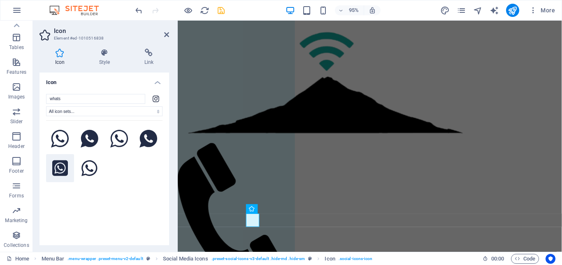
type input "whats"
click at [55, 162] on icon at bounding box center [60, 168] width 16 height 16
click at [84, 134] on icon at bounding box center [90, 139] width 18 height 18
click at [146, 140] on icon at bounding box center [148, 139] width 18 height 18
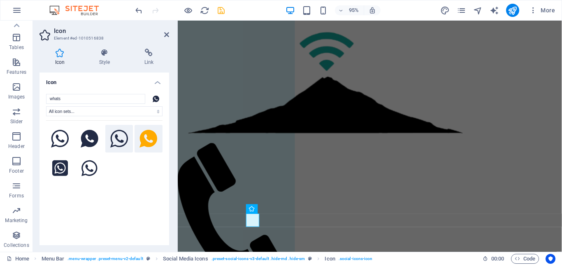
click at [110, 136] on icon at bounding box center [119, 139] width 18 height 18
click at [64, 137] on icon at bounding box center [60, 139] width 18 height 18
click at [112, 136] on icon at bounding box center [119, 139] width 18 height 18
click at [164, 36] on icon at bounding box center [166, 34] width 5 height 7
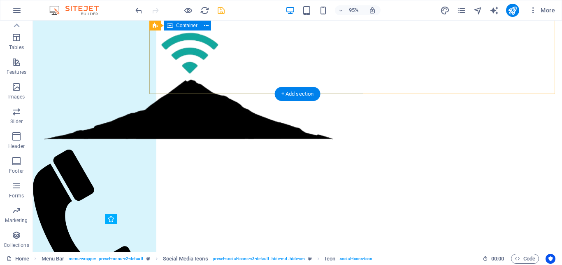
scroll to position [1301, 0]
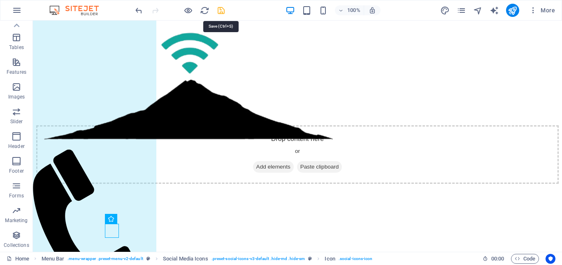
click at [220, 9] on icon "save" at bounding box center [220, 10] width 9 height 9
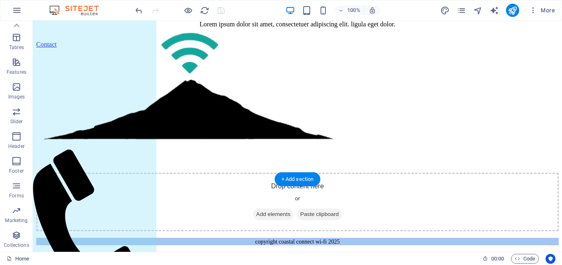
scroll to position [2953, 0]
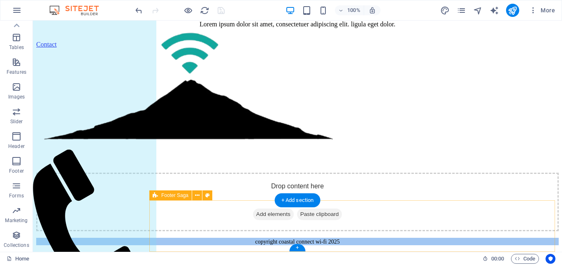
click at [244, 237] on div "copyright coastal connect wi-fi 2025" at bounding box center [297, 240] width 523 height 7
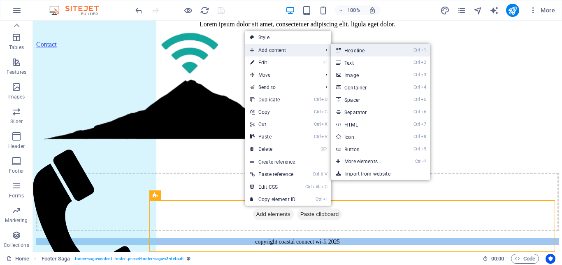
drag, startPoint x: 321, startPoint y: 46, endPoint x: 375, endPoint y: 47, distance: 54.3
click at [331, 47] on li "Add content Ctrl 1 Headline Ctrl 2 Text Ctrl 3 Image Ctrl 4 Container Ctrl 5 Sp…" at bounding box center [288, 50] width 86 height 12
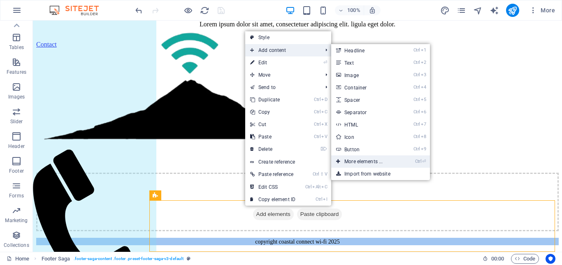
click at [374, 160] on link "Ctrl ⏎ More elements ..." at bounding box center [365, 161] width 68 height 12
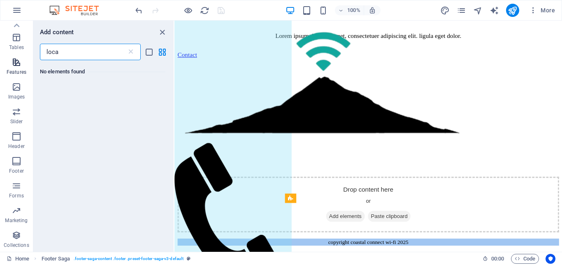
scroll to position [3566, 0]
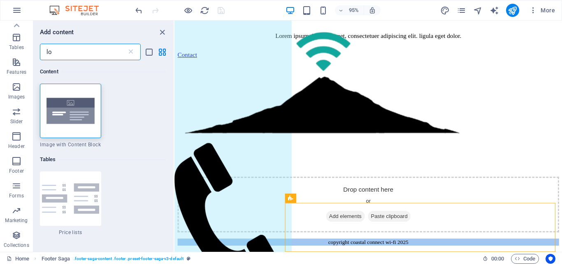
type input "l"
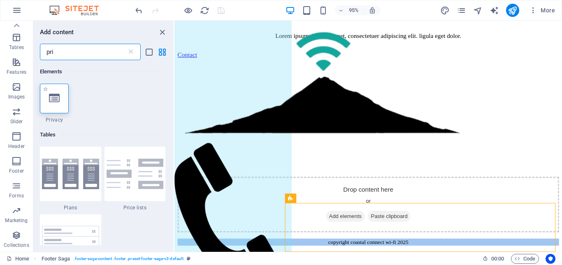
type input "pri"
click at [49, 98] on icon at bounding box center [54, 98] width 11 height 11
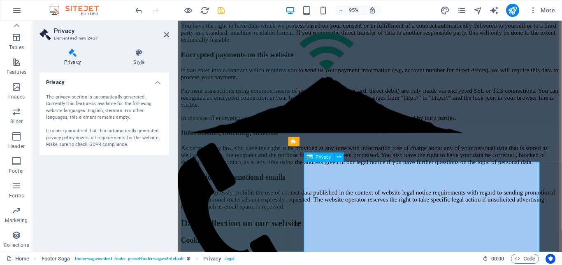
scroll to position [3579, 0]
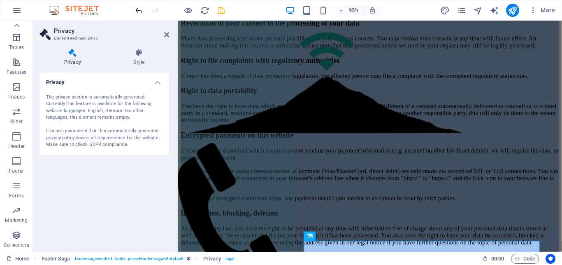
click at [139, 10] on icon "undo" at bounding box center [138, 10] width 9 height 9
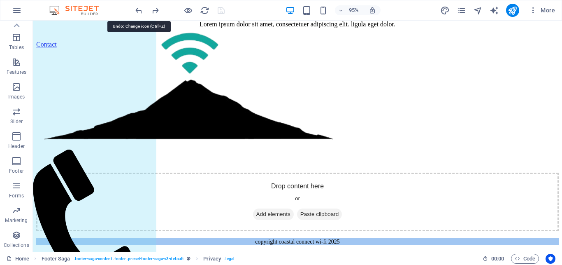
scroll to position [2953, 0]
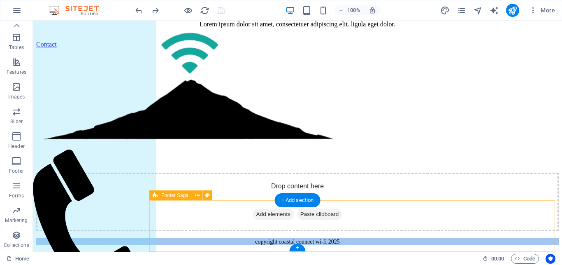
click at [235, 237] on div "copyright coastal connect wi-fi 2025" at bounding box center [297, 240] width 523 height 7
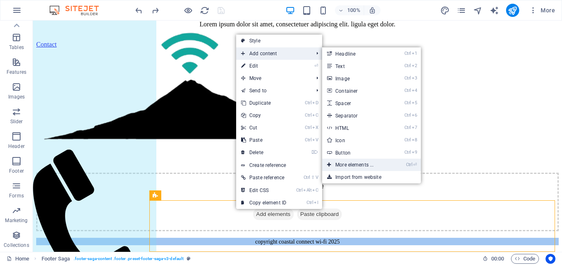
click at [361, 166] on link "Ctrl ⏎ More elements ..." at bounding box center [356, 164] width 68 height 12
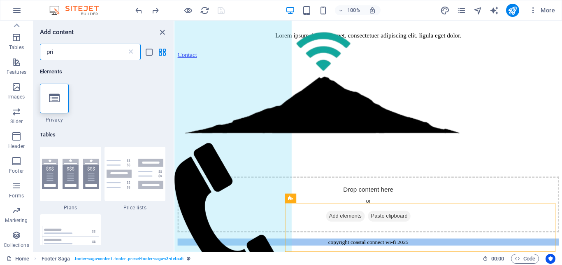
scroll to position [3566, 0]
click at [130, 51] on icon at bounding box center [131, 52] width 8 height 8
click at [112, 51] on input "text" at bounding box center [83, 52] width 87 height 16
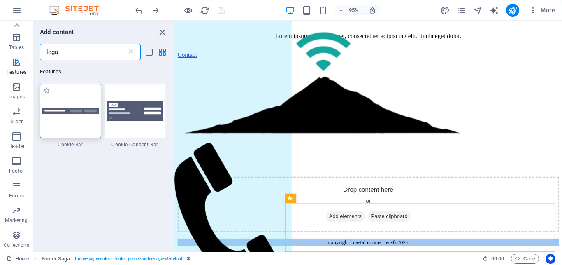
type input "lega"
click at [72, 98] on div at bounding box center [70, 111] width 61 height 54
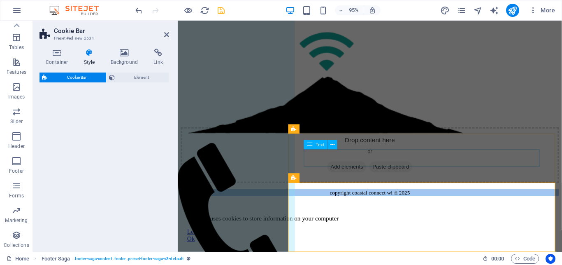
scroll to position [3676, 0]
select select "px"
select select "rem"
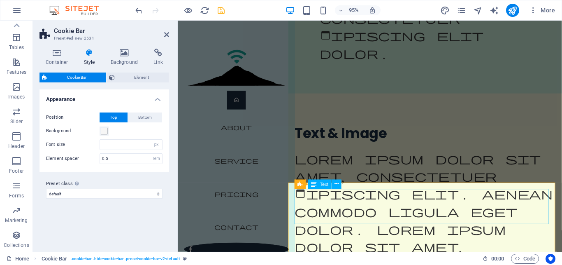
scroll to position [3679, 0]
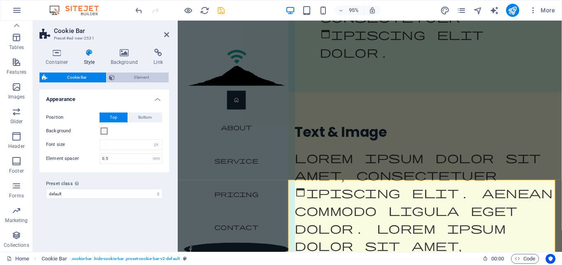
click at [137, 77] on span "Element" at bounding box center [141, 77] width 49 height 10
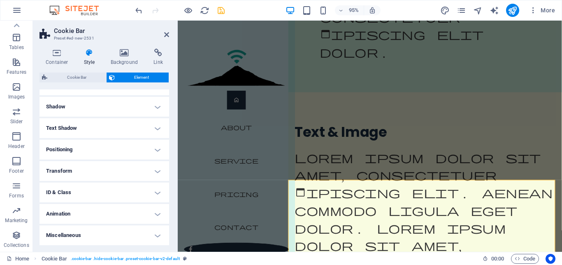
scroll to position [0, 0]
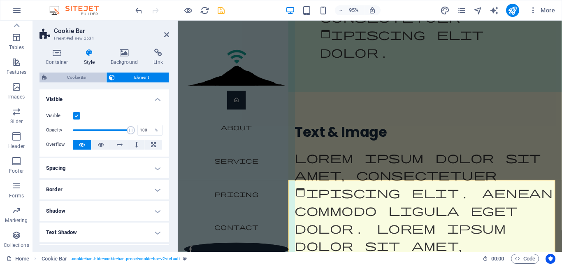
click at [58, 73] on span "Cookie Bar" at bounding box center [77, 77] width 54 height 10
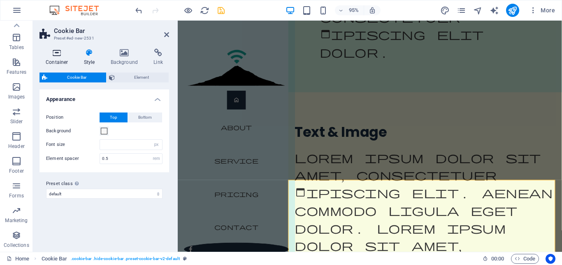
click at [56, 50] on icon at bounding box center [57, 53] width 35 height 8
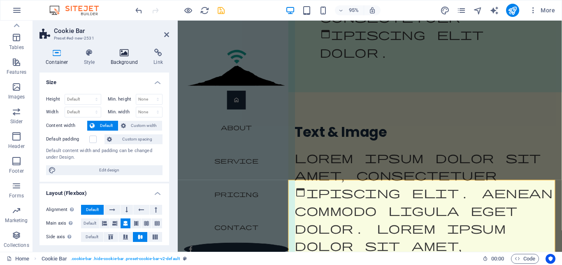
click at [120, 65] on h4 "Background" at bounding box center [126, 57] width 43 height 17
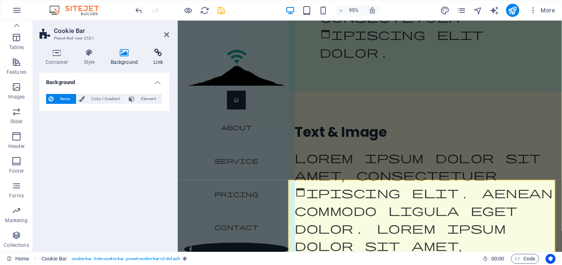
click at [156, 53] on icon at bounding box center [158, 53] width 22 height 8
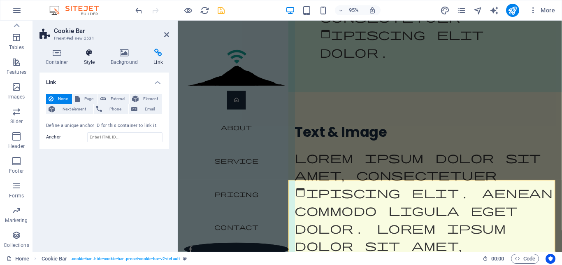
click at [90, 58] on h4 "Style" at bounding box center [91, 57] width 27 height 17
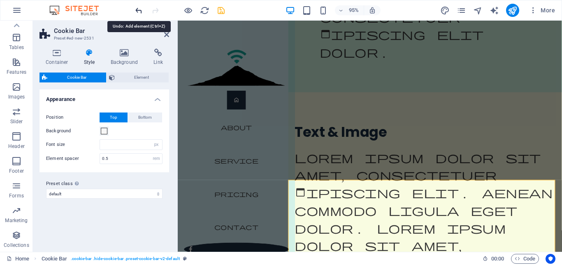
click at [140, 13] on icon "undo" at bounding box center [138, 10] width 9 height 9
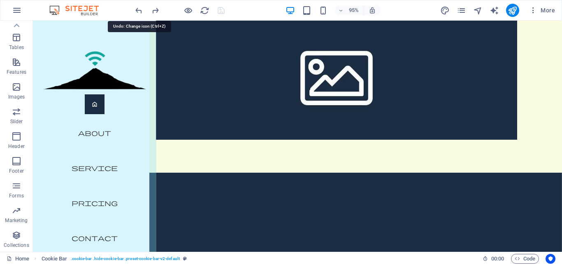
scroll to position [2953, 0]
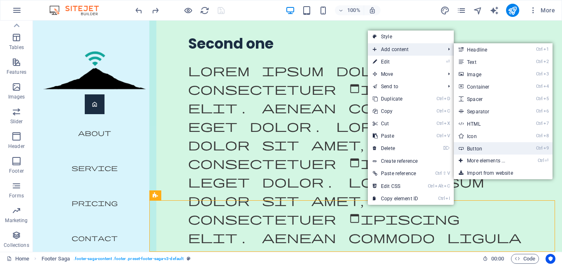
click at [489, 149] on link "Ctrl 9 Button" at bounding box center [488, 148] width 68 height 12
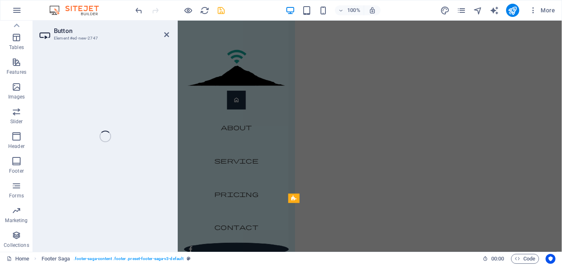
scroll to position [3603, 0]
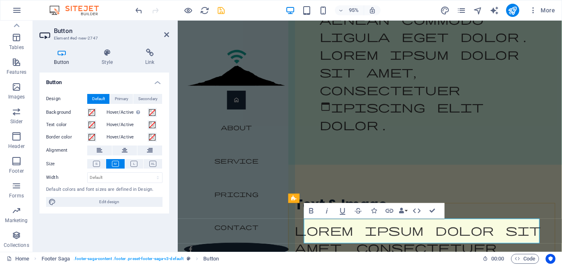
click at [112, 65] on h4 "Style" at bounding box center [109, 57] width 44 height 17
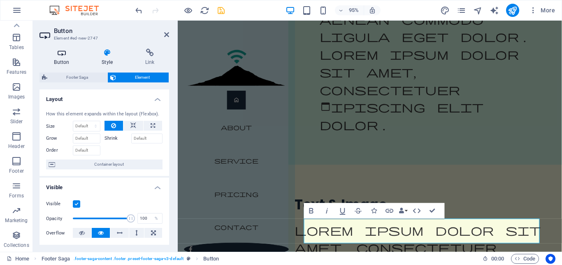
click at [62, 59] on h4 "Button" at bounding box center [64, 57] width 48 height 17
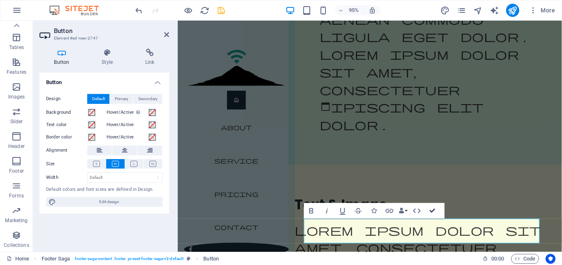
drag, startPoint x: 431, startPoint y: 210, endPoint x: 399, endPoint y: 190, distance: 38.3
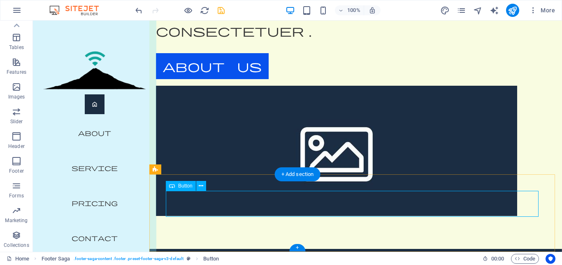
scroll to position [2979, 0]
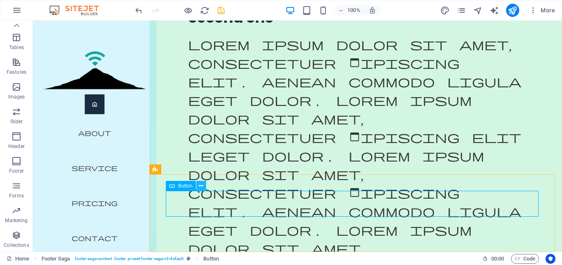
click at [199, 185] on icon at bounding box center [201, 185] width 5 height 9
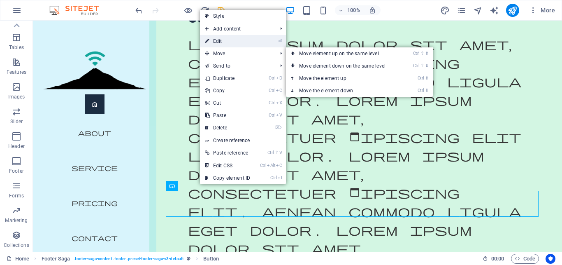
click at [226, 42] on link "⏎ Edit" at bounding box center [227, 41] width 55 height 12
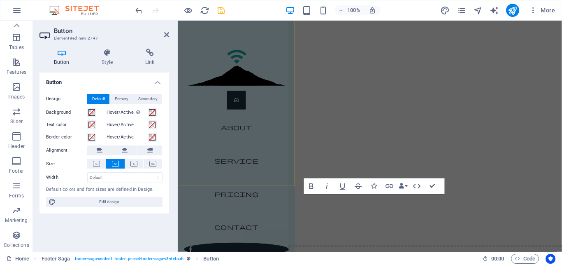
scroll to position [3629, 0]
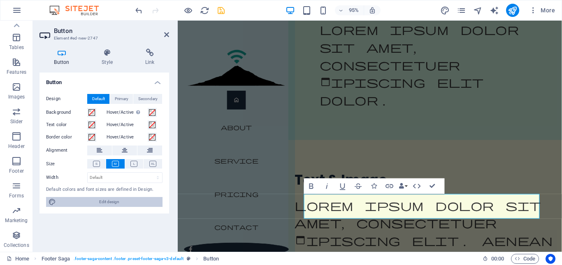
click at [116, 205] on span "Edit design" at bounding box center [109, 202] width 102 height 10
select select "px"
select select "300"
select select "px"
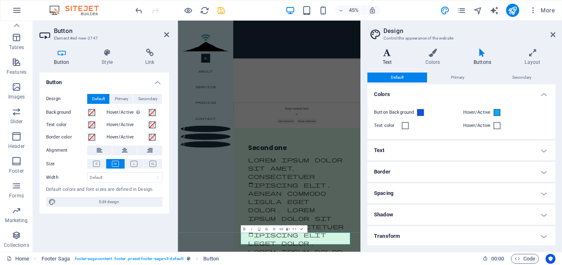
click at [380, 55] on icon at bounding box center [387, 53] width 40 height 8
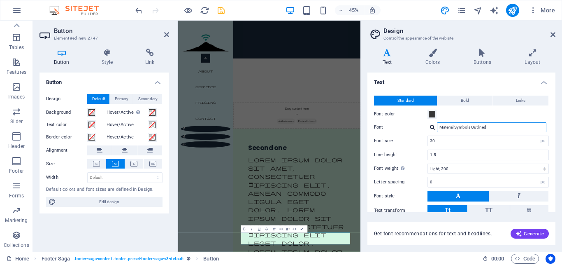
click at [492, 126] on input "Material Symbols Outlined" at bounding box center [491, 127] width 109 height 10
click at [430, 131] on div "Material Symbols Outlined" at bounding box center [488, 127] width 121 height 10
click at [430, 128] on div "Material Symbols Outlined" at bounding box center [488, 127] width 121 height 10
click at [433, 128] on div at bounding box center [432, 126] width 5 height 5
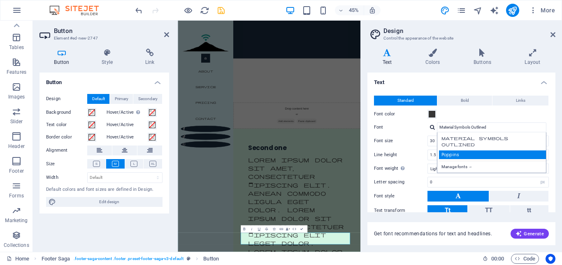
click at [462, 153] on div "Poppins" at bounding box center [493, 154] width 109 height 9
type input "Poppins"
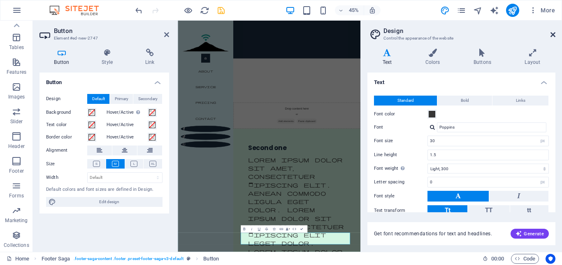
drag, startPoint x: 553, startPoint y: 36, endPoint x: 377, endPoint y: 51, distance: 177.2
click at [553, 36] on icon at bounding box center [553, 34] width 5 height 7
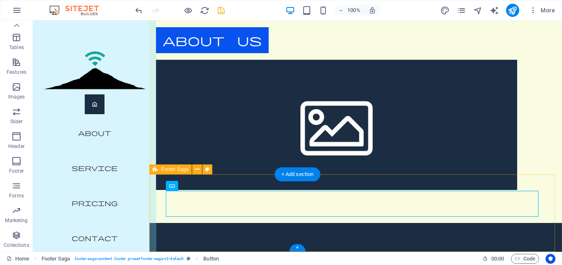
scroll to position [2979, 0]
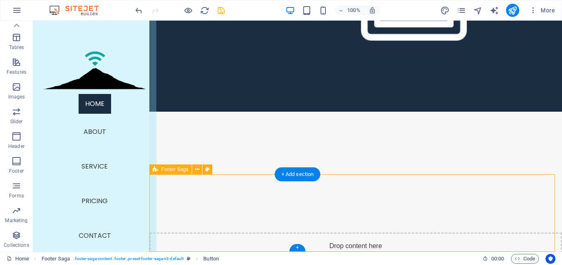
scroll to position [1998, 0]
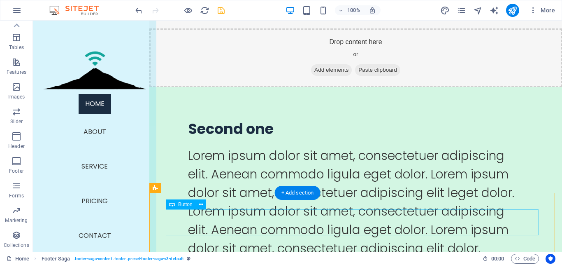
click at [200, 201] on icon at bounding box center [201, 204] width 5 height 9
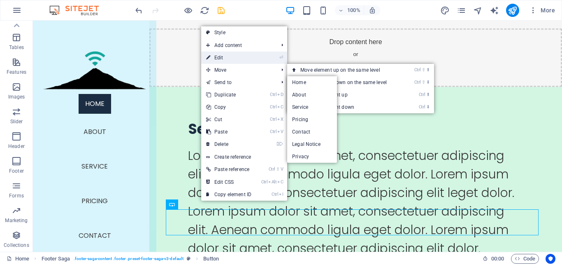
click at [224, 58] on link "⏎ Edit" at bounding box center [228, 57] width 55 height 12
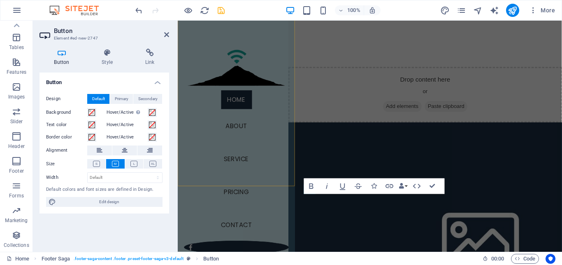
scroll to position [2794, 0]
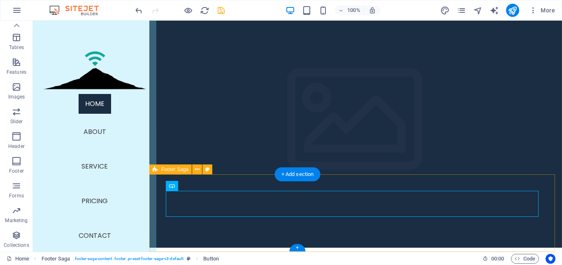
scroll to position [2016, 0]
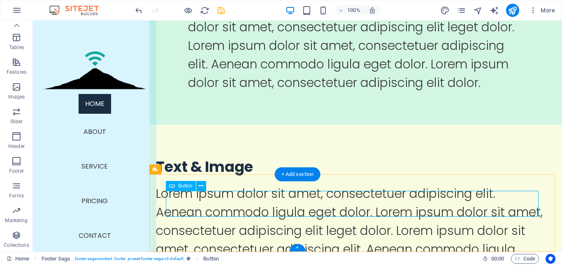
select select
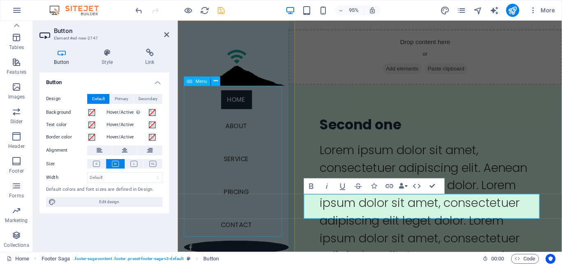
scroll to position [2794, 0]
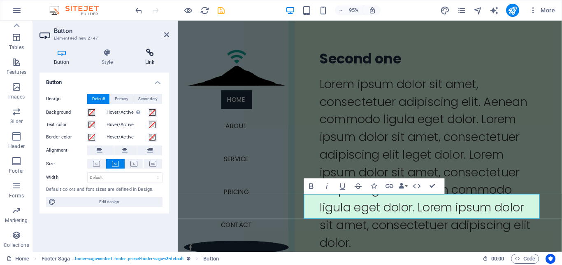
click at [149, 58] on h4 "Link" at bounding box center [149, 57] width 39 height 17
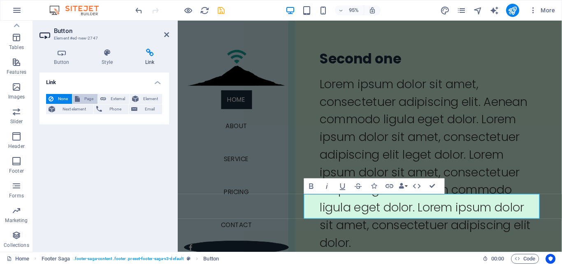
click at [92, 100] on span "Page" at bounding box center [88, 99] width 13 height 10
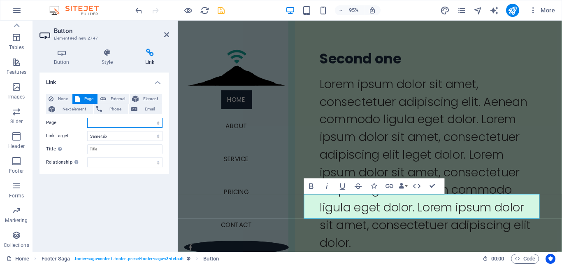
click at [87, 118] on select "Home About Service Pricing Contact Legal Notice Privacy" at bounding box center [124, 123] width 75 height 10
select select "6"
click option "Privacy" at bounding box center [0, 0] width 0 height 0
click at [87, 131] on select "New tab Same tab Overlay" at bounding box center [124, 136] width 75 height 10
select select "blank"
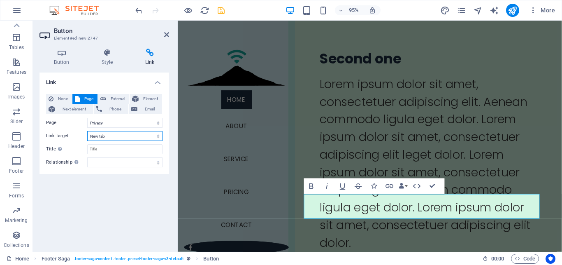
click option "New tab" at bounding box center [0, 0] width 0 height 0
click at [116, 151] on input "Title Additional link description, should not be the same as the link text. The…" at bounding box center [124, 149] width 75 height 10
type input "Privacy"
click at [165, 37] on icon at bounding box center [166, 34] width 5 height 7
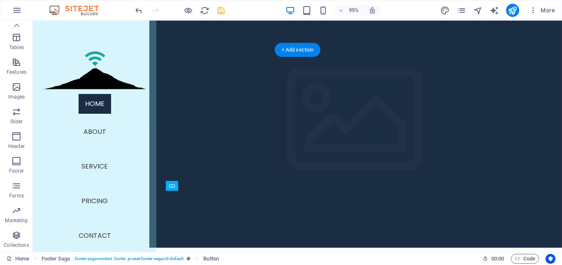
scroll to position [2016, 0]
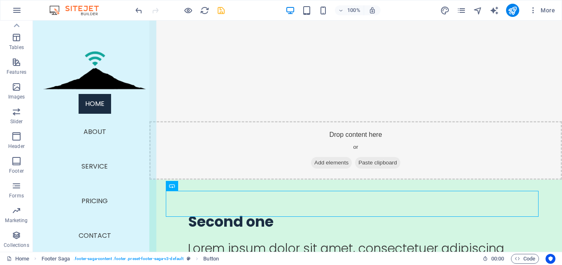
click at [221, 8] on icon "save" at bounding box center [220, 10] width 9 height 9
